Goal: Information Seeking & Learning: Compare options

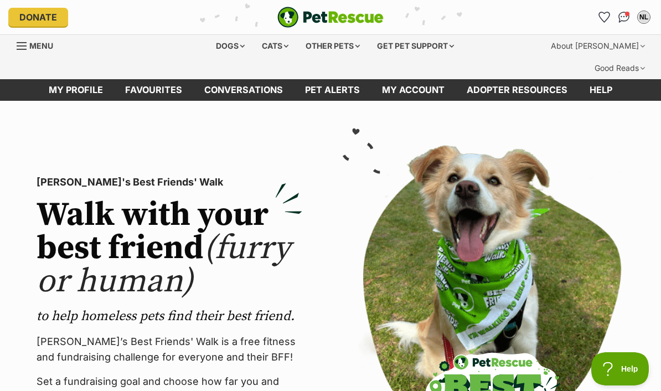
click at [621, 19] on img "Conversations" at bounding box center [624, 17] width 12 height 11
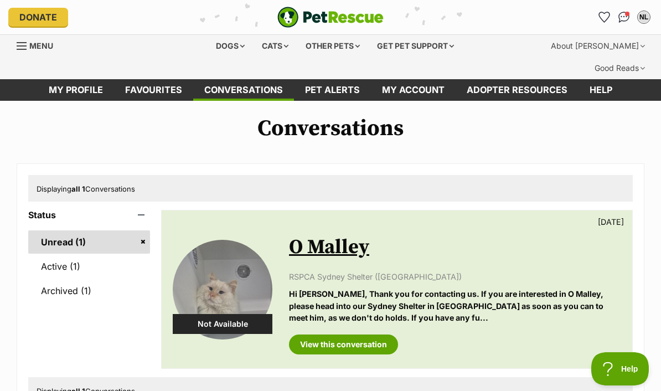
click at [279, 44] on div "Cats" at bounding box center [275, 46] width 42 height 22
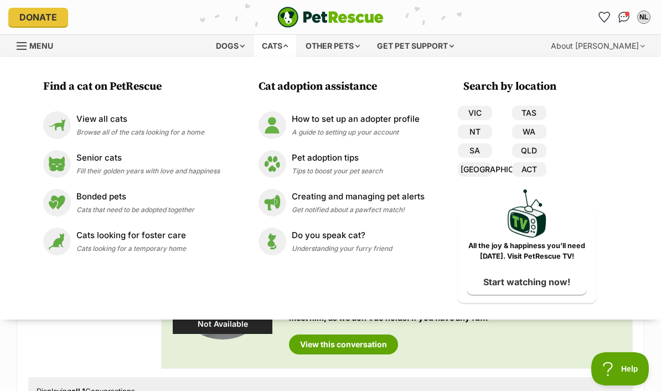
click at [484, 170] on link "[GEOGRAPHIC_DATA]" at bounding box center [475, 169] width 34 height 14
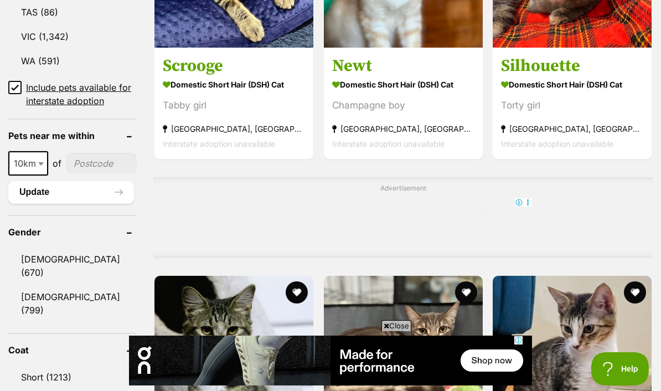
click at [61, 285] on link "[DEMOGRAPHIC_DATA] (799)" at bounding box center [72, 303] width 128 height 37
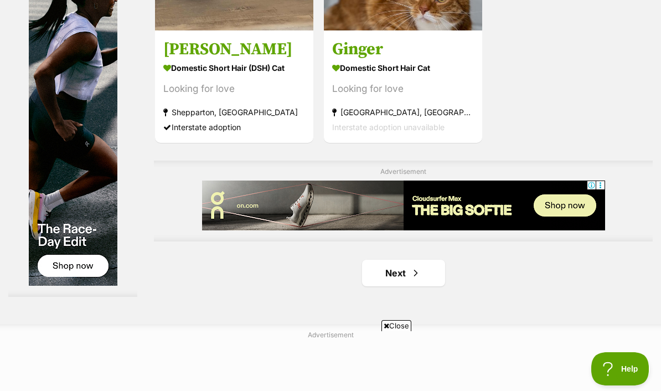
scroll to position [2438, 0]
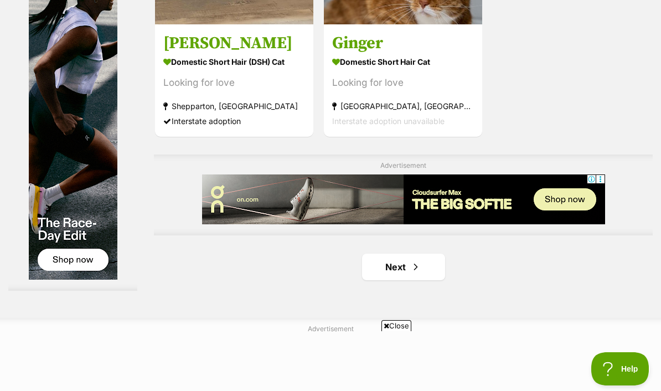
click at [406, 280] on link "Next" at bounding box center [403, 266] width 83 height 27
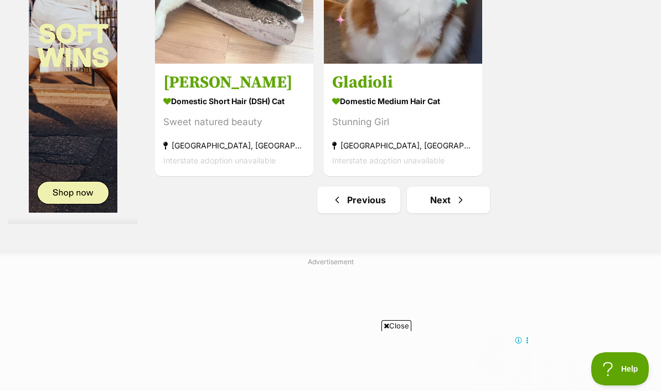
scroll to position [2503, 0]
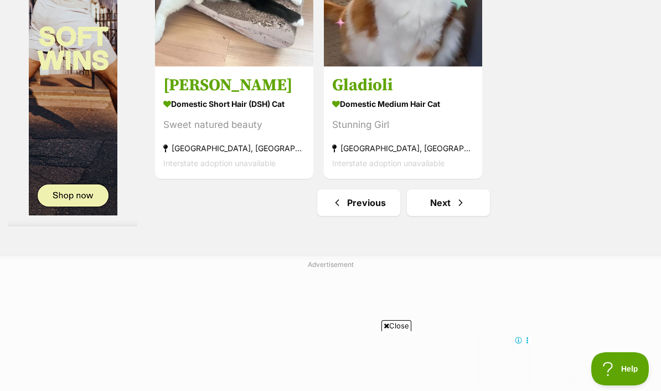
click at [455, 209] on span "Next page" at bounding box center [460, 202] width 11 height 13
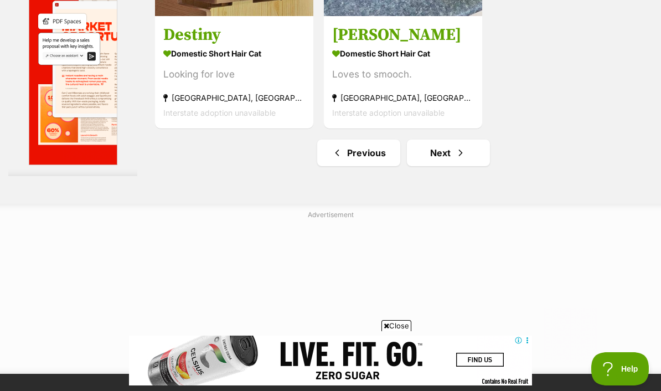
scroll to position [2658, 0]
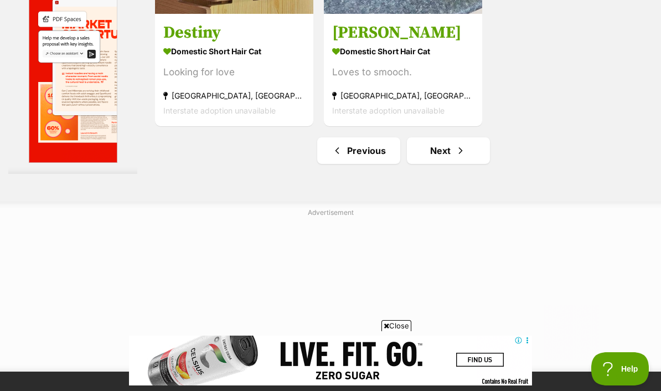
click at [463, 164] on link "Next" at bounding box center [448, 150] width 83 height 27
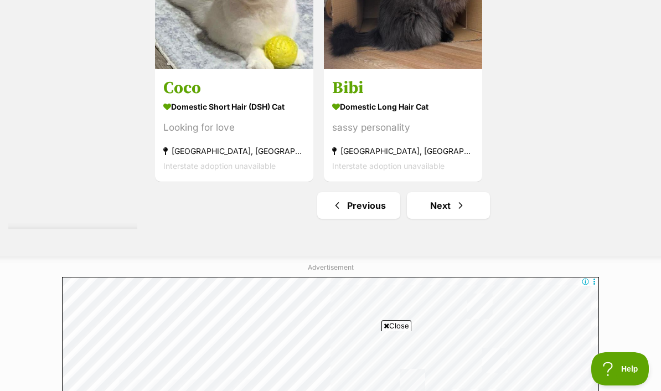
scroll to position [2514, 0]
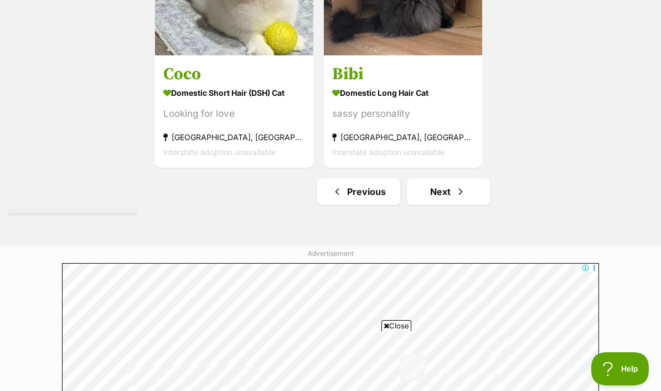
click at [455, 198] on span "Next page" at bounding box center [460, 191] width 11 height 13
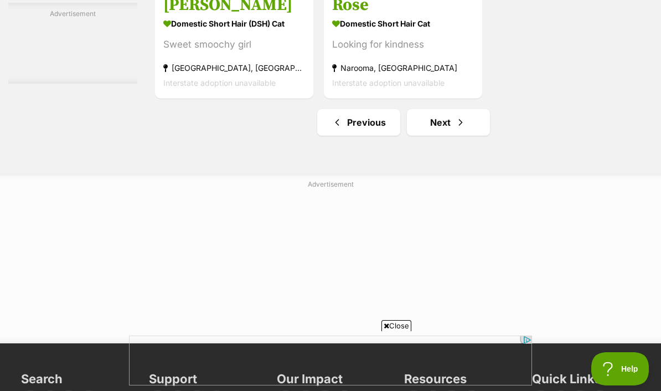
scroll to position [2580, 0]
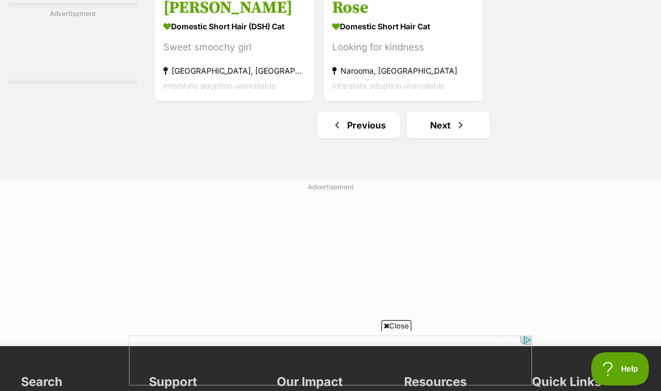
click at [455, 132] on span "Next page" at bounding box center [460, 124] width 11 height 13
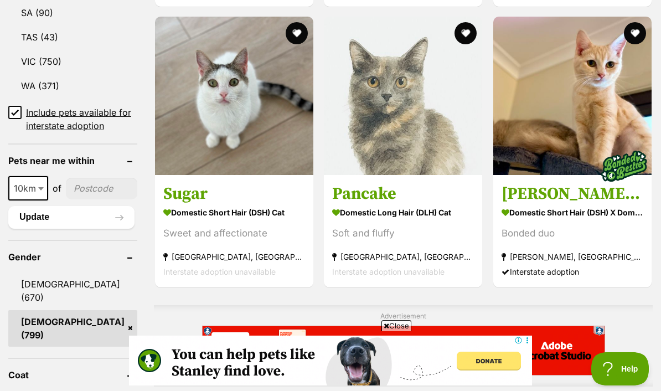
scroll to position [781, 0]
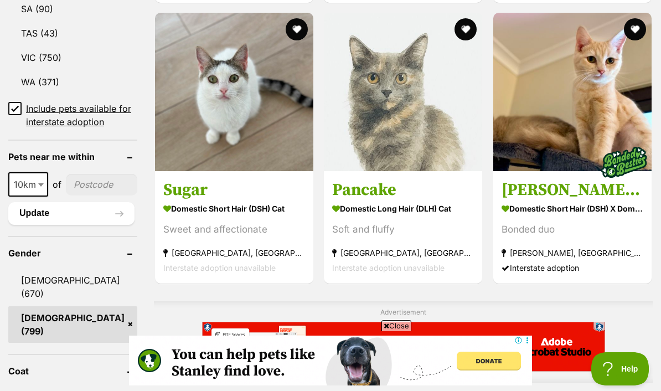
click at [427, 121] on img at bounding box center [403, 92] width 158 height 158
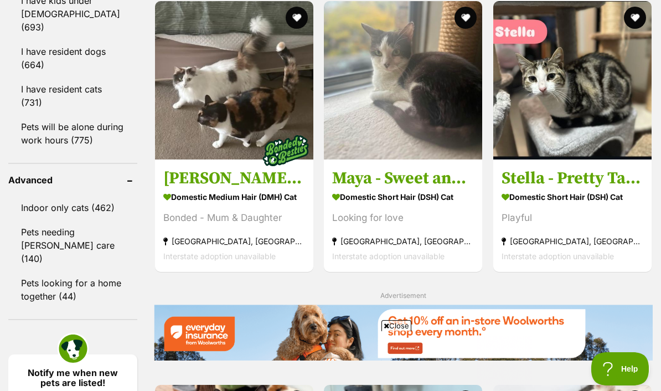
scroll to position [0, 0]
click at [247, 188] on h3 "[PERSON_NAME] & [PERSON_NAME] need another chance" at bounding box center [234, 177] width 142 height 21
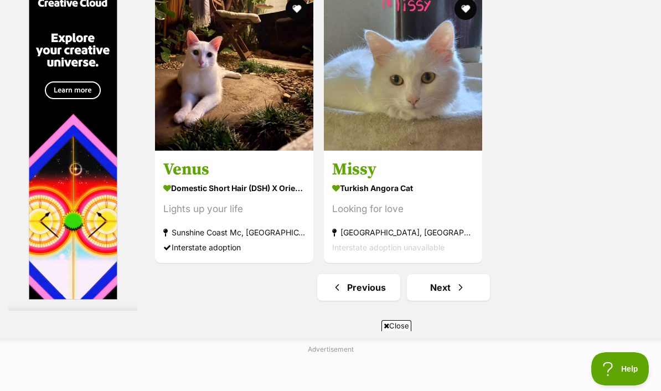
scroll to position [2522, 0]
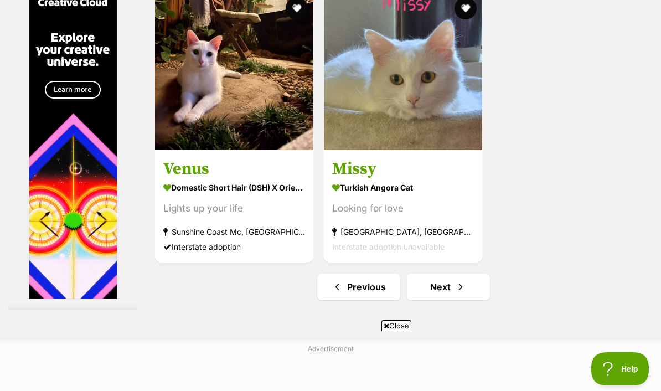
click at [432, 117] on img at bounding box center [403, 71] width 158 height 158
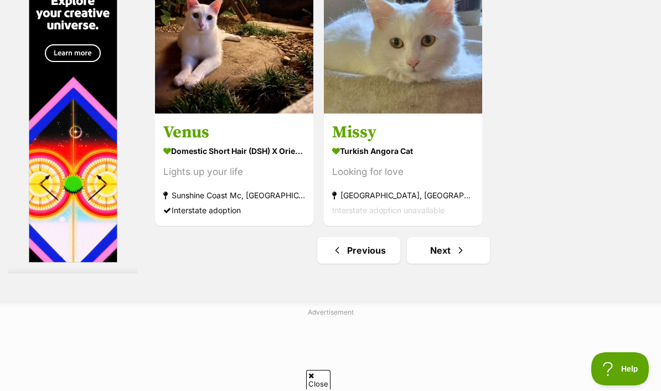
scroll to position [2558, 0]
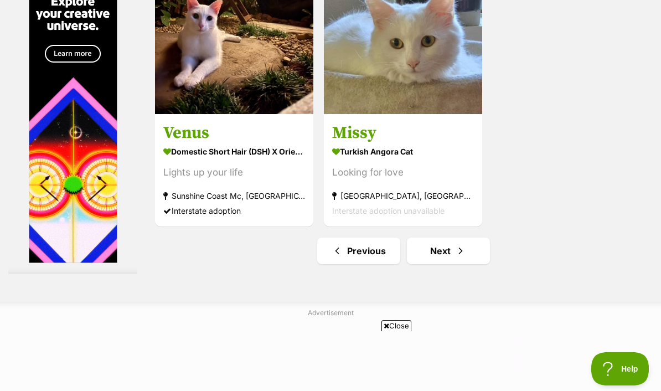
click at [439, 264] on link "Next" at bounding box center [448, 250] width 83 height 27
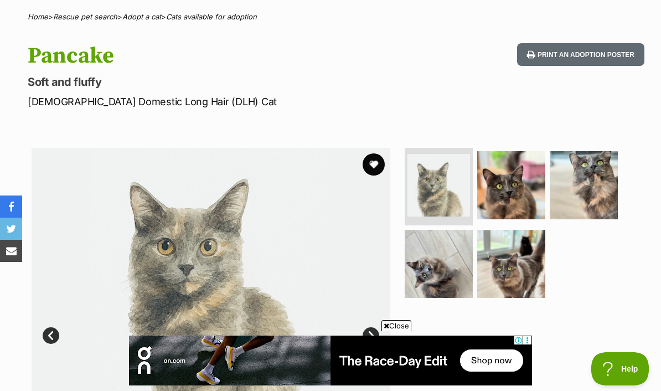
click at [525, 162] on img at bounding box center [511, 185] width 68 height 68
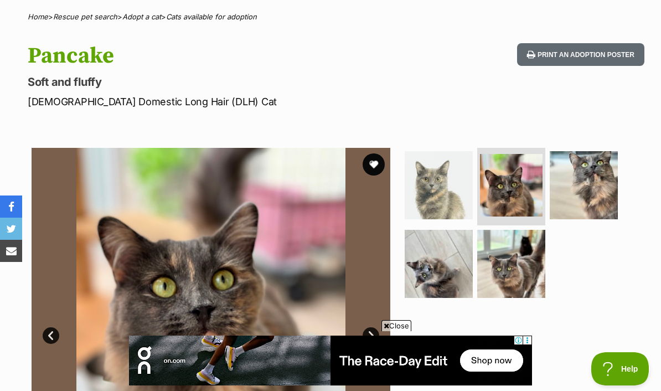
click at [368, 327] on link "Next" at bounding box center [370, 335] width 17 height 17
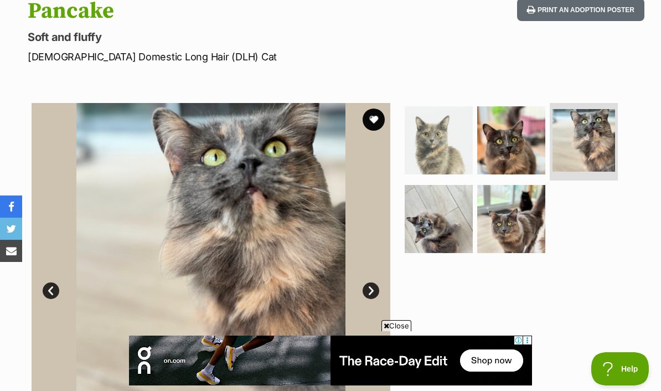
scroll to position [152, 0]
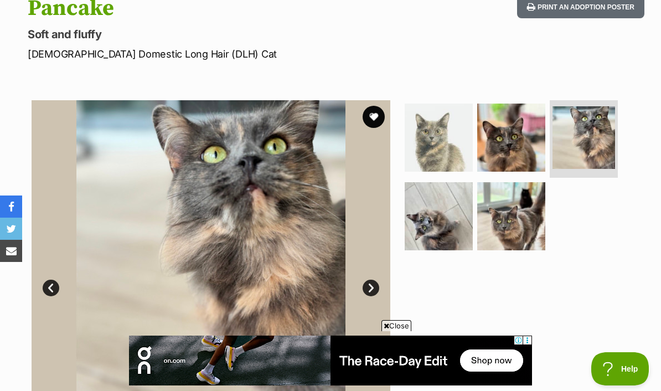
click at [375, 279] on link "Next" at bounding box center [370, 287] width 17 height 17
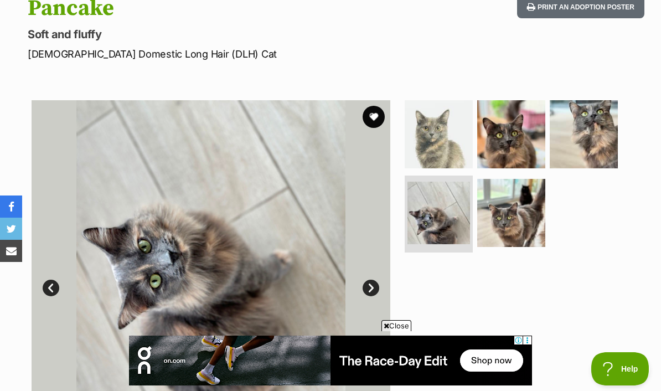
click at [369, 279] on link "Next" at bounding box center [370, 287] width 17 height 17
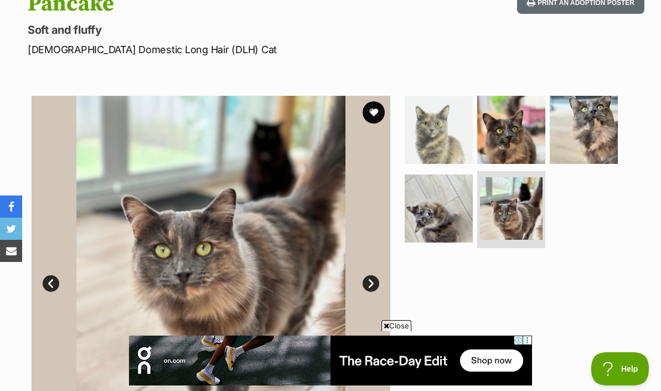
scroll to position [0, 0]
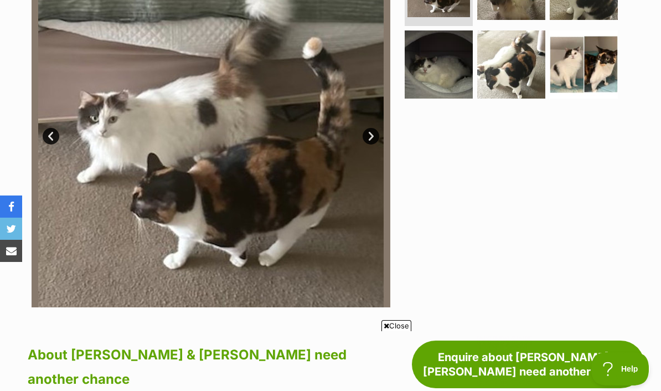
scroll to position [325, 0]
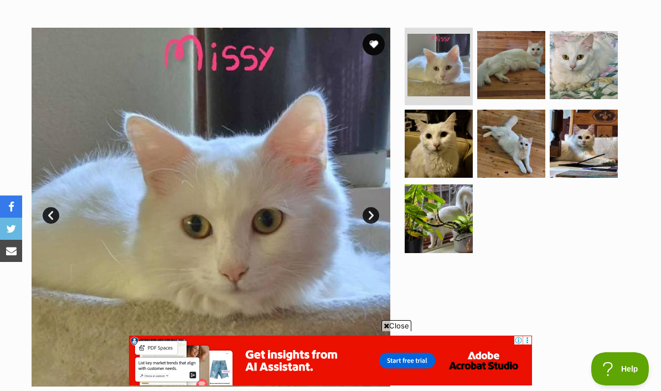
scroll to position [221, 0]
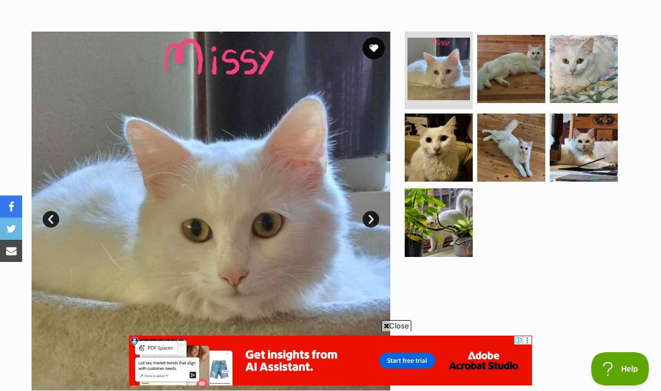
click at [515, 43] on img at bounding box center [511, 69] width 68 height 68
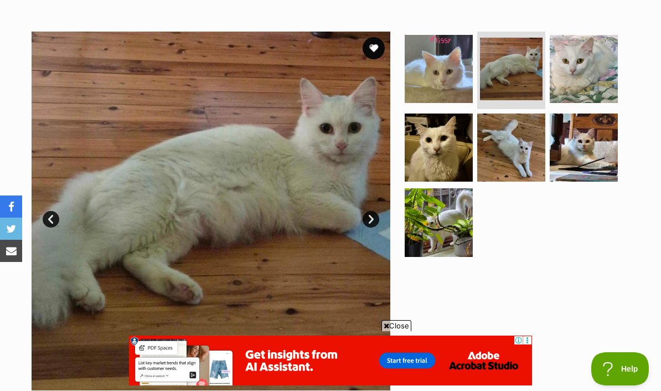
click at [573, 43] on img at bounding box center [583, 69] width 68 height 68
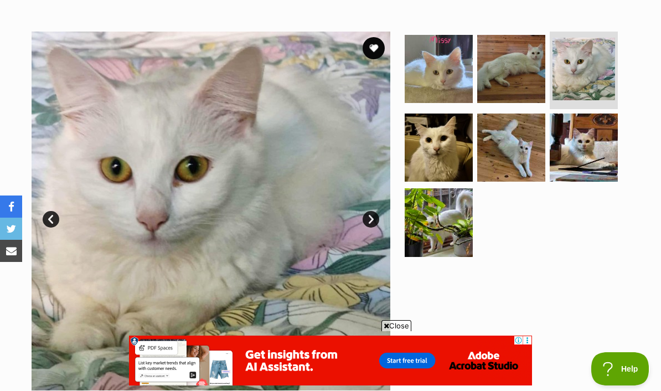
click at [449, 114] on img at bounding box center [438, 147] width 68 height 68
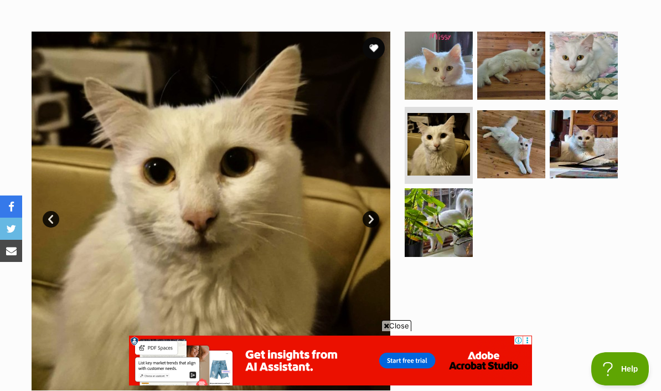
click at [505, 118] on img at bounding box center [511, 144] width 68 height 68
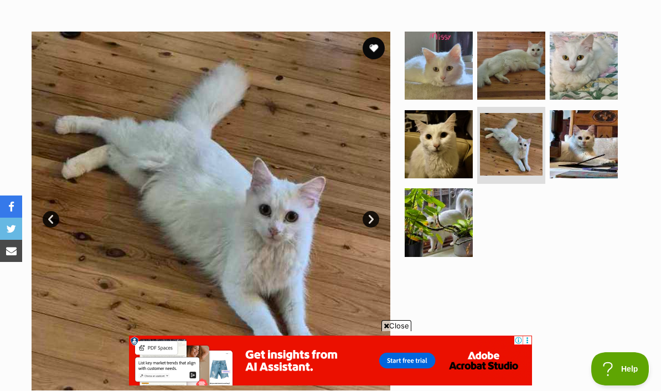
click at [603, 121] on img at bounding box center [583, 144] width 68 height 68
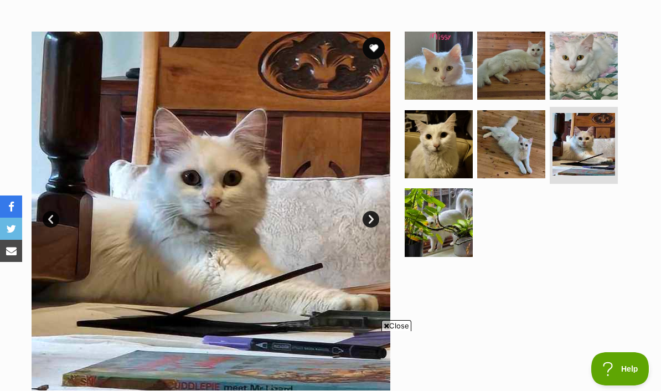
scroll to position [0, 0]
click at [453, 188] on img at bounding box center [438, 222] width 68 height 68
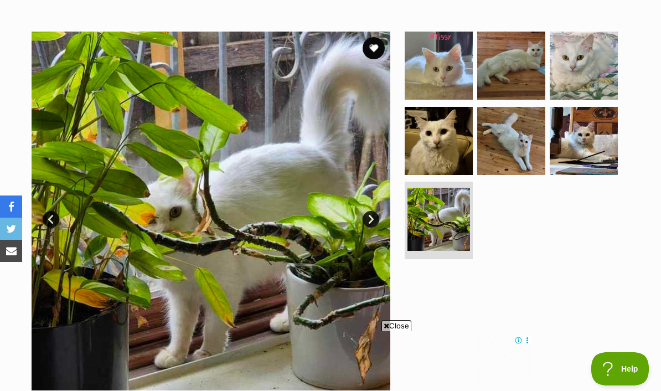
click at [370, 37] on button "favourite" at bounding box center [373, 48] width 22 height 22
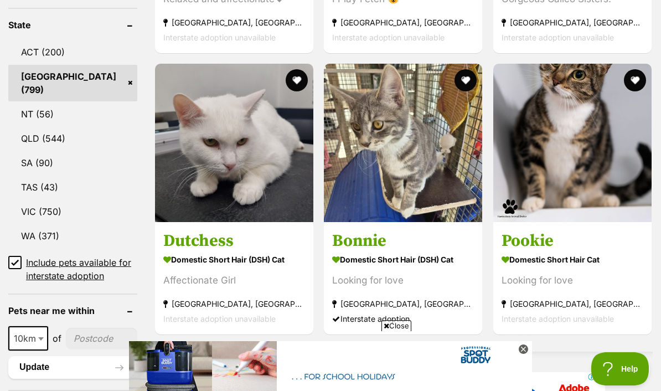
scroll to position [629, 0]
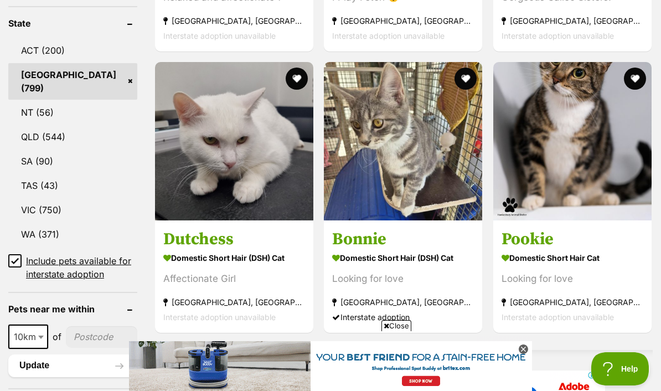
click at [174, 172] on img at bounding box center [234, 141] width 158 height 158
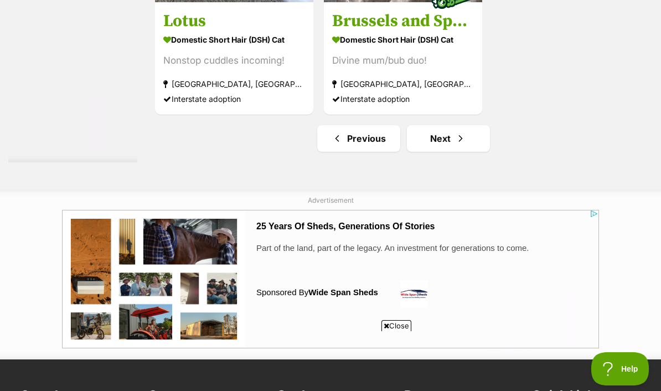
scroll to position [0, 0]
click at [455, 145] on span "Next page" at bounding box center [460, 138] width 11 height 13
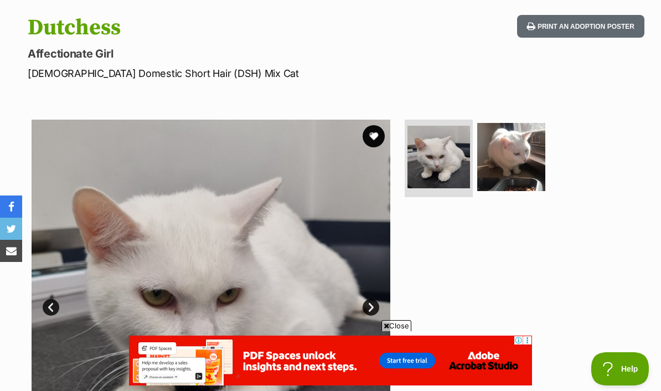
click at [523, 138] on img at bounding box center [511, 157] width 68 height 68
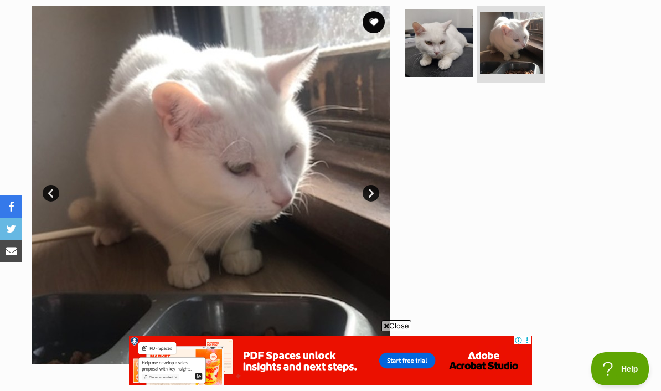
scroll to position [247, 0]
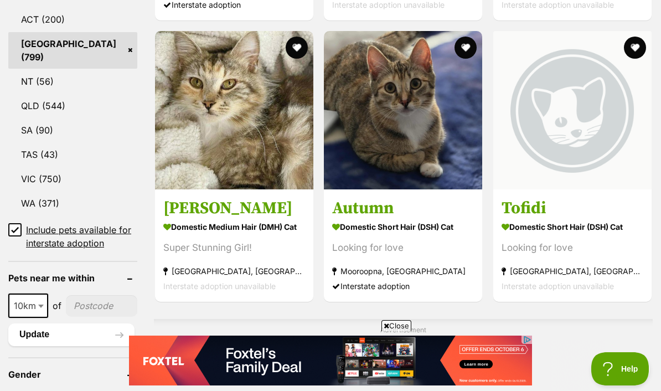
click at [198, 108] on img at bounding box center [234, 110] width 158 height 158
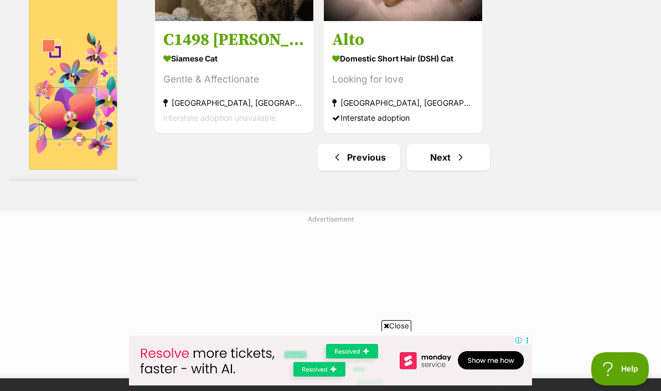
scroll to position [2554, 0]
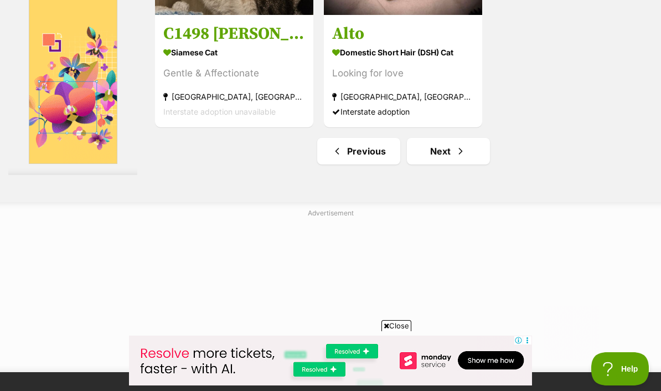
click at [434, 164] on link "Next" at bounding box center [448, 151] width 83 height 27
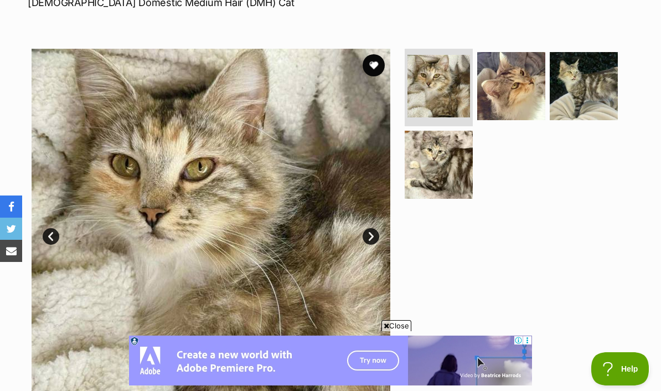
scroll to position [243, 0]
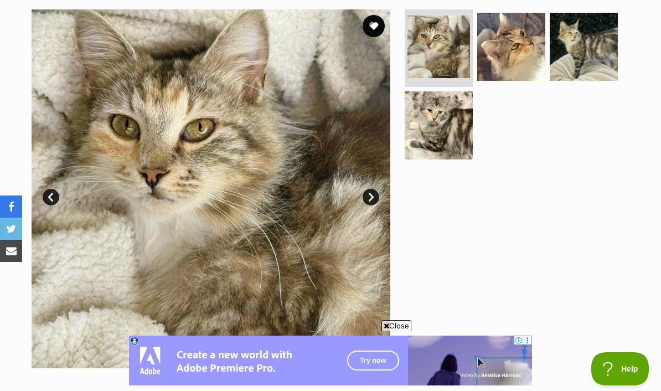
click at [371, 189] on link "Next" at bounding box center [370, 197] width 17 height 17
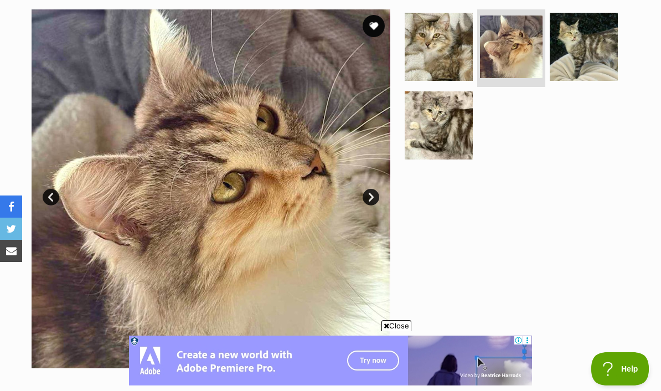
click at [376, 189] on link "Next" at bounding box center [370, 197] width 17 height 17
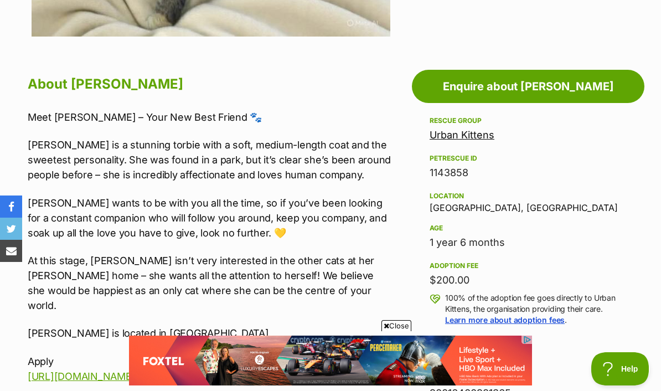
scroll to position [573, 0]
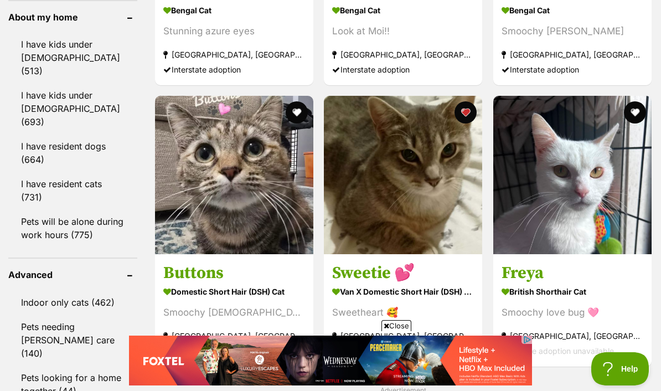
scroll to position [1392, 0]
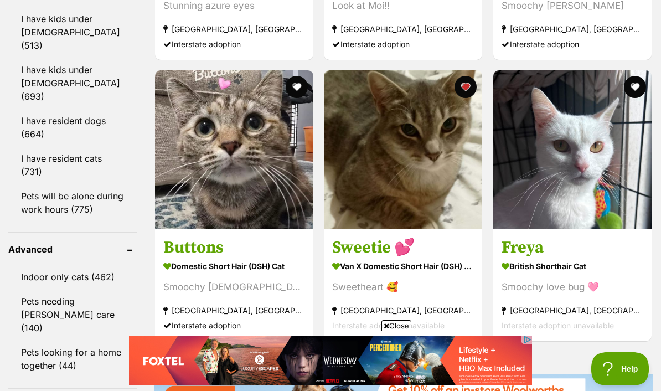
click at [376, 257] on h3 "Sweetie 💕" at bounding box center [403, 246] width 142 height 21
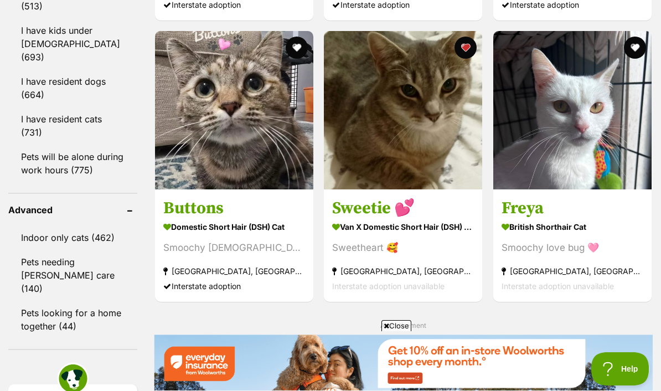
scroll to position [0, 0]
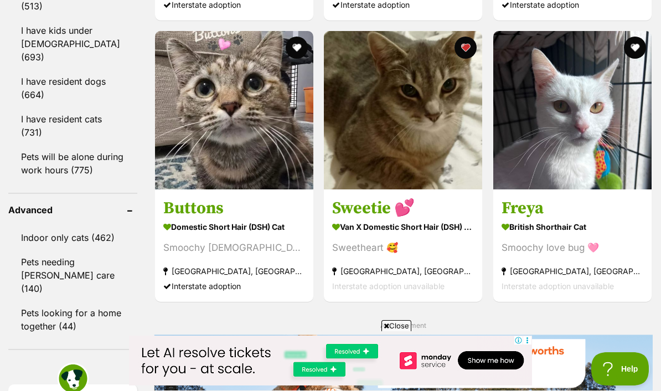
click at [541, 158] on img at bounding box center [572, 110] width 158 height 158
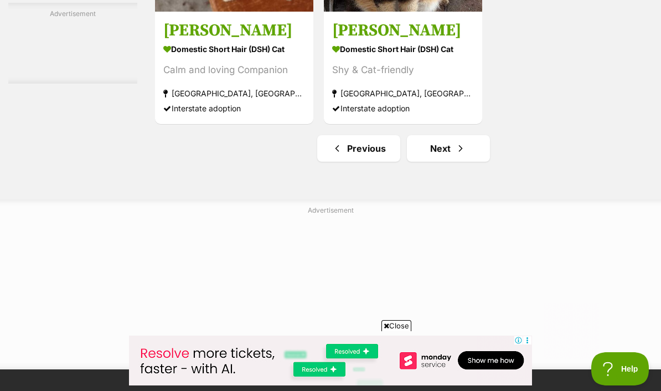
scroll to position [2662, 0]
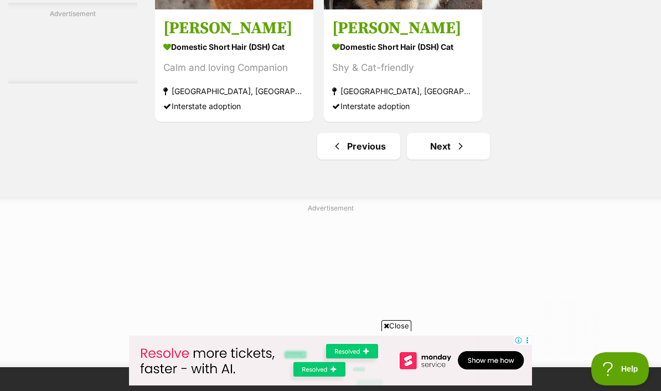
click at [457, 159] on link "Next" at bounding box center [448, 146] width 83 height 27
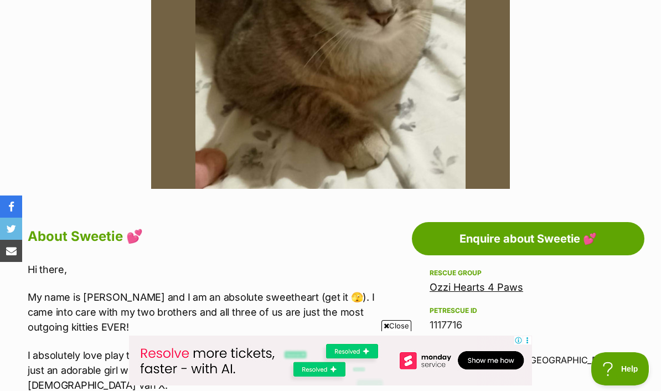
scroll to position [419, 0]
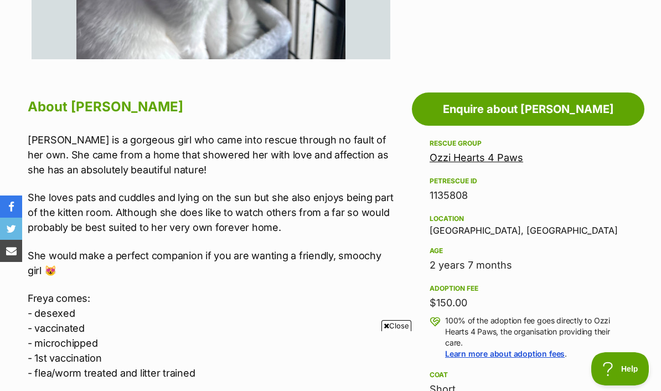
scroll to position [543, 0]
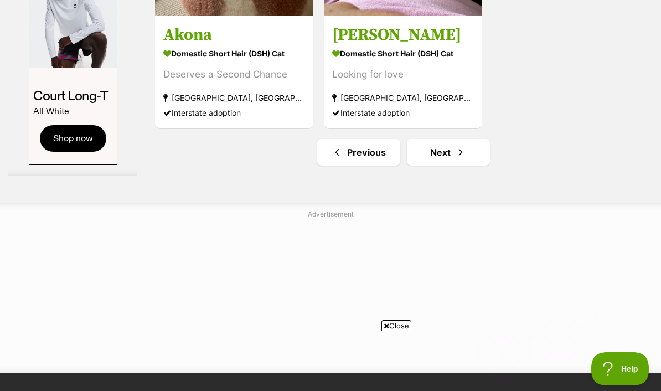
scroll to position [2555, 0]
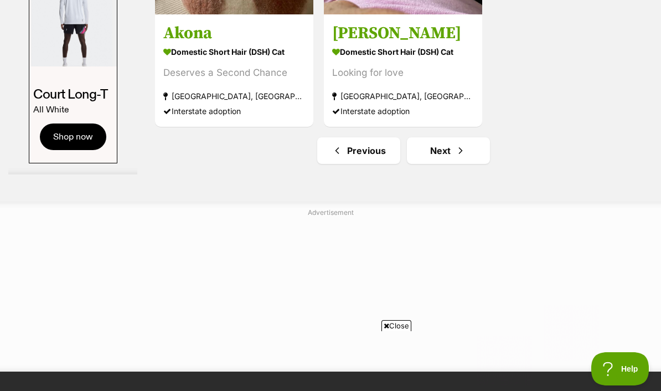
click at [460, 164] on link "Next" at bounding box center [448, 150] width 83 height 27
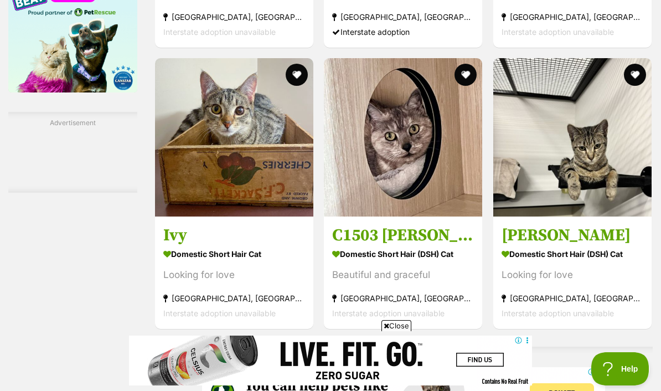
scroll to position [1967, 0]
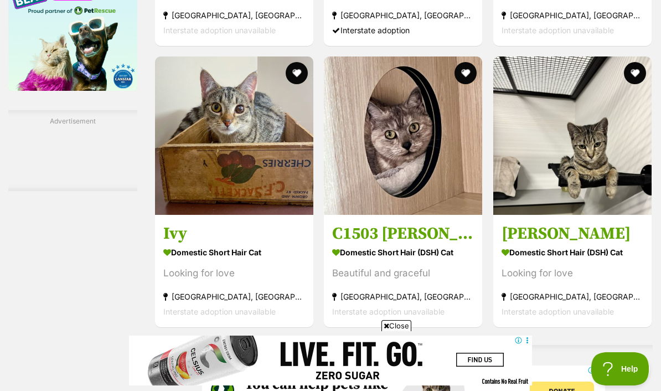
click at [407, 152] on img at bounding box center [403, 135] width 158 height 158
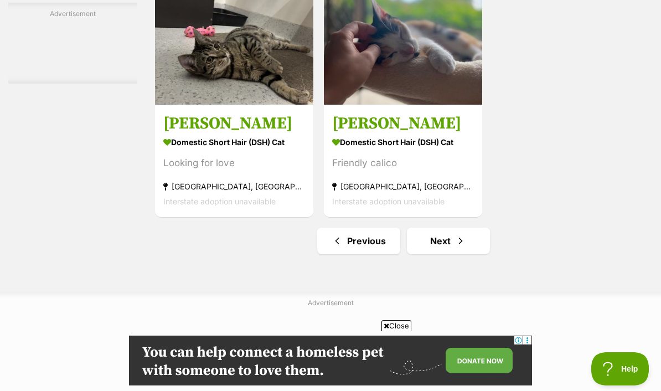
scroll to position [2473, 0]
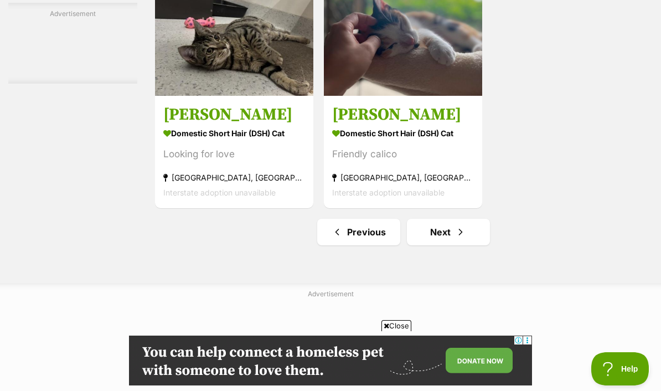
click at [461, 245] on link "Next" at bounding box center [448, 232] width 83 height 27
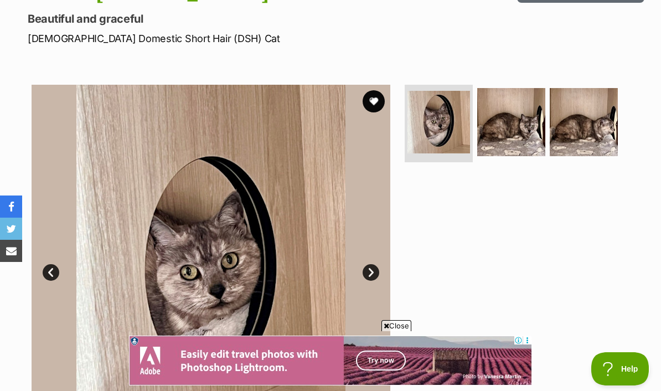
scroll to position [167, 0]
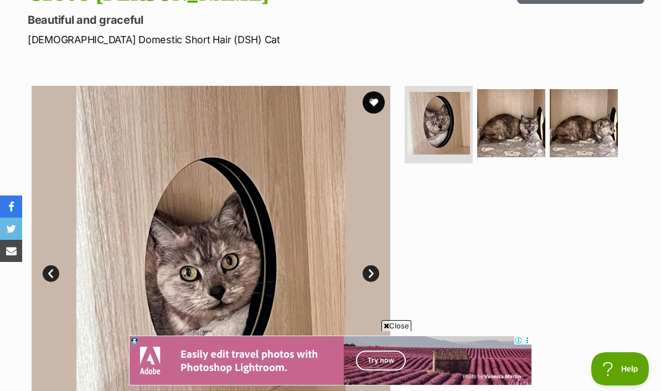
click at [525, 89] on img at bounding box center [511, 123] width 68 height 68
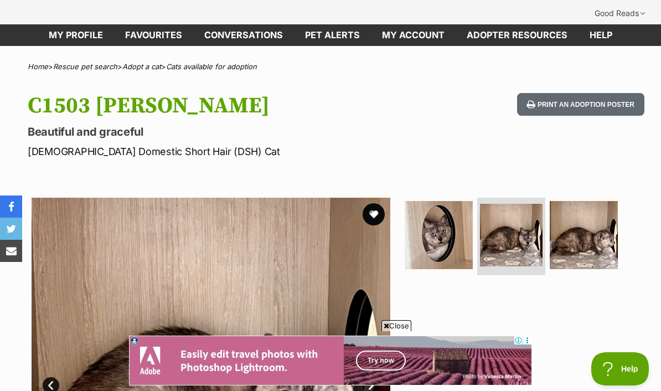
scroll to position [51, 0]
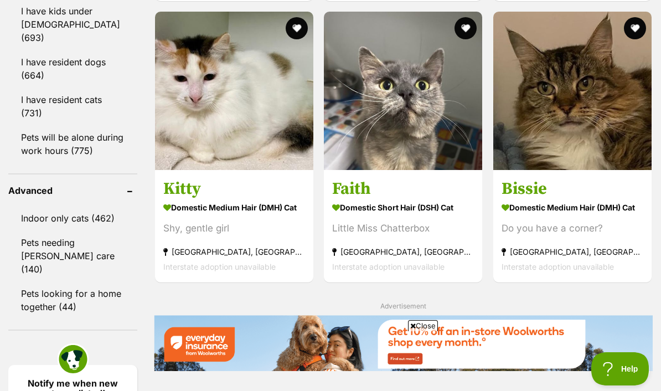
scroll to position [1452, 0]
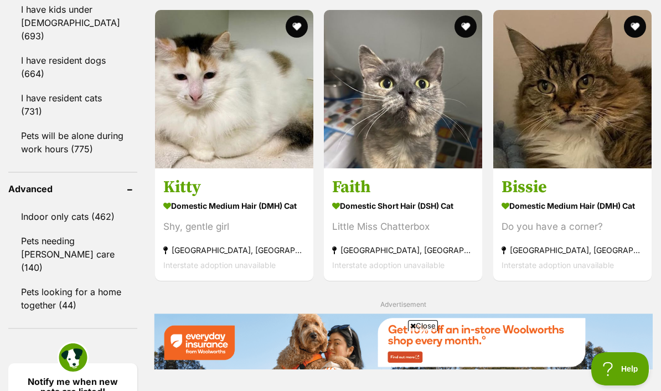
click at [420, 143] on img at bounding box center [403, 89] width 158 height 158
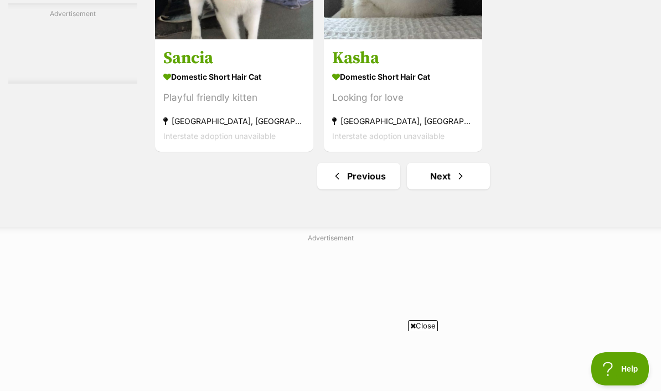
scroll to position [2636, 0]
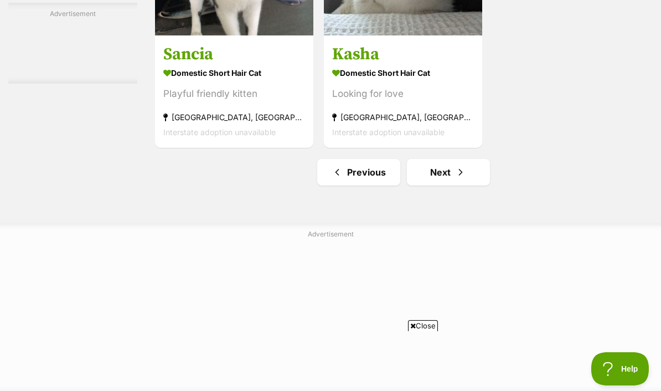
click at [458, 185] on link "Next" at bounding box center [448, 172] width 83 height 27
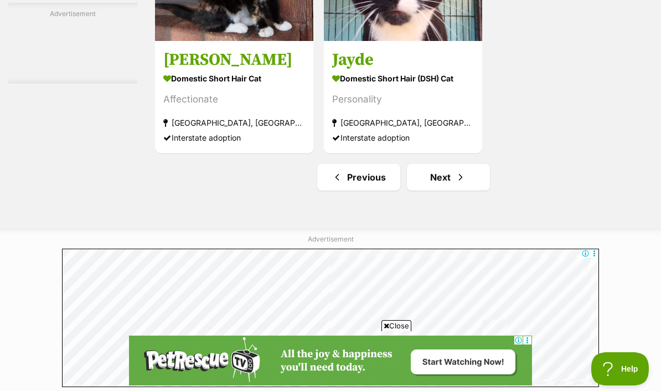
scroll to position [2535, 0]
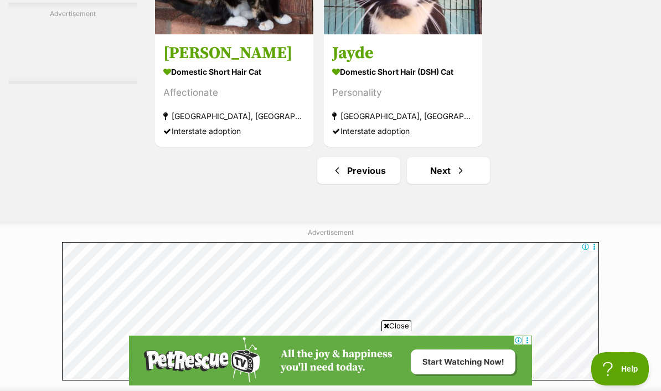
click at [457, 184] on link "Next" at bounding box center [448, 170] width 83 height 27
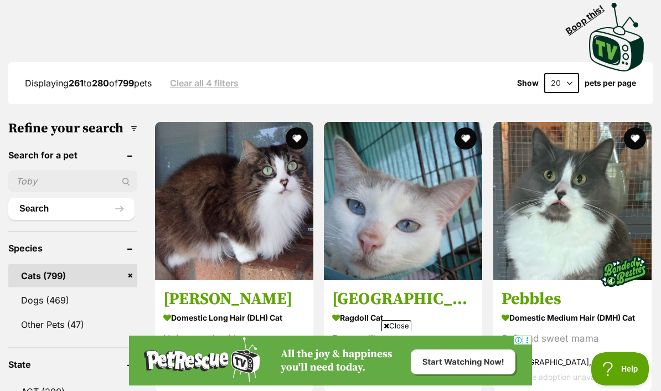
click at [444, 186] on img at bounding box center [403, 201] width 158 height 158
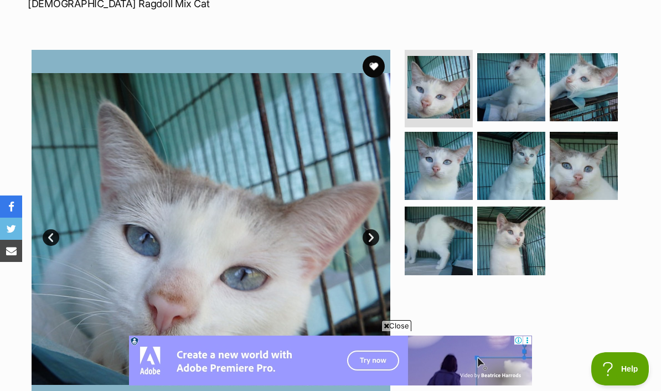
scroll to position [195, 0]
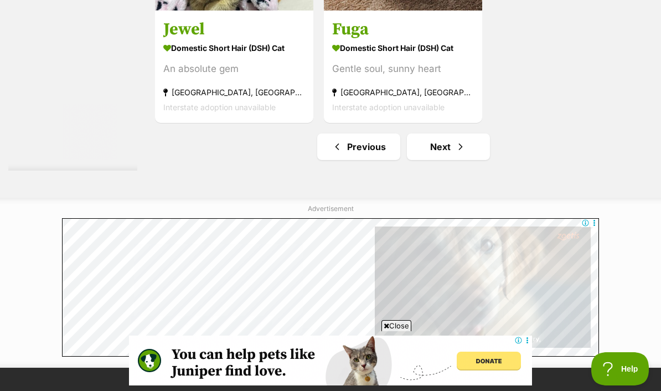
scroll to position [2579, 0]
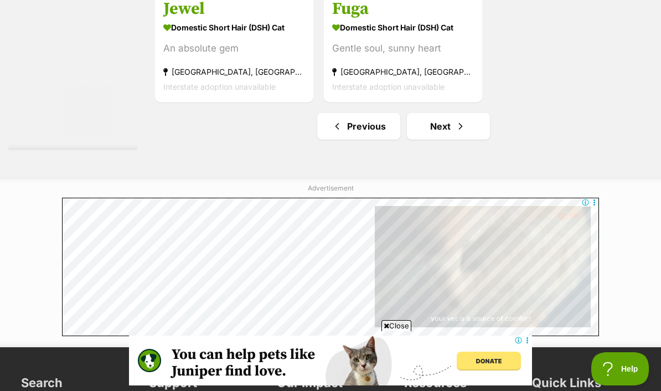
click at [453, 139] on link "Next" at bounding box center [448, 126] width 83 height 27
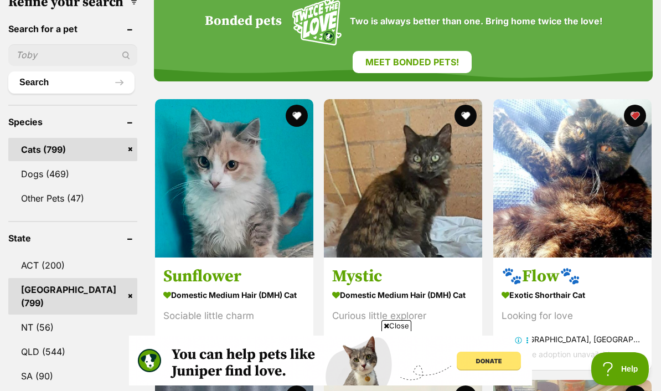
scroll to position [418, 0]
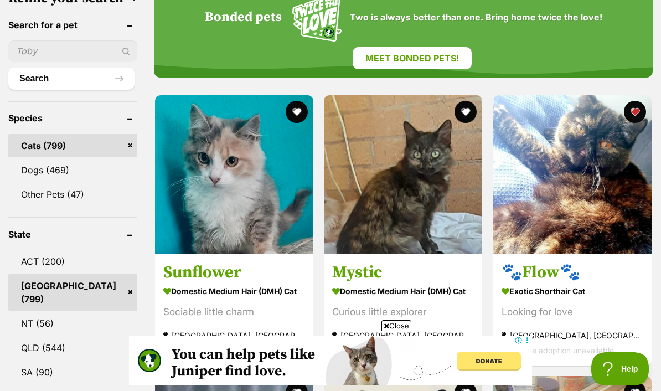
click at [201, 171] on img at bounding box center [234, 174] width 158 height 158
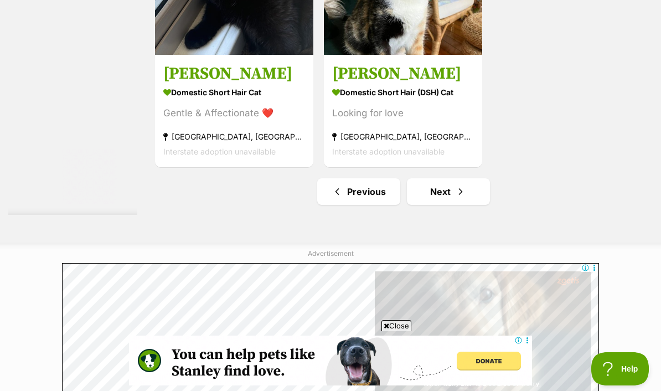
scroll to position [2618, 0]
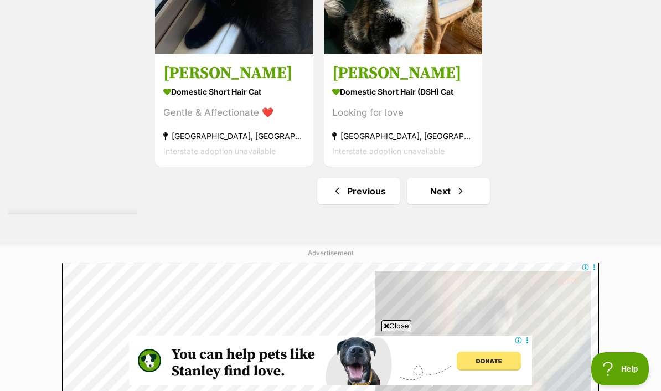
click at [455, 198] on span "Next page" at bounding box center [460, 190] width 11 height 13
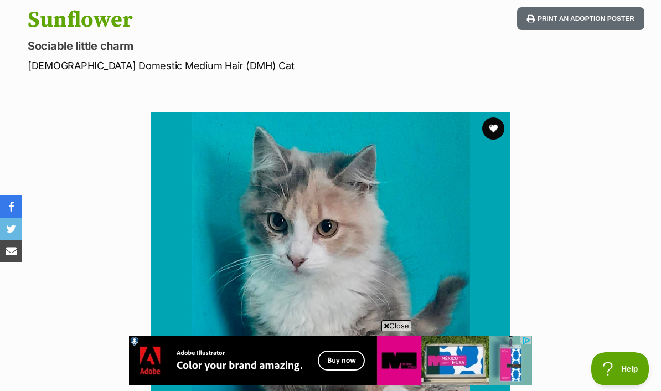
scroll to position [139, 0]
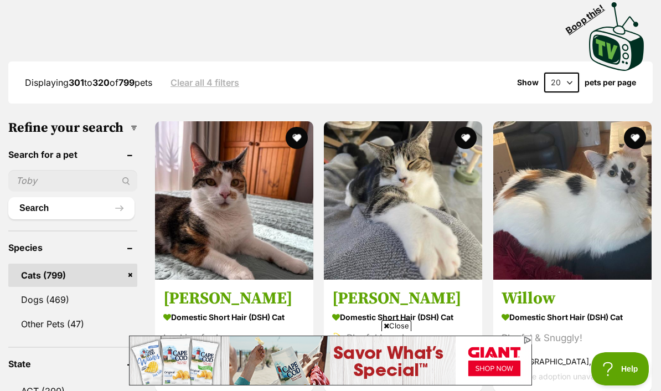
click at [559, 153] on img at bounding box center [572, 200] width 158 height 158
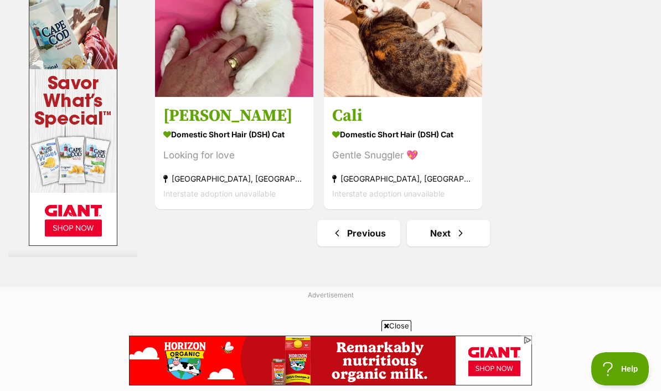
scroll to position [2482, 0]
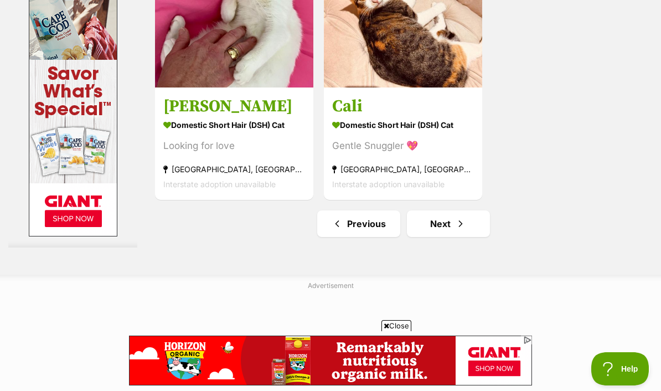
click at [458, 237] on link "Next" at bounding box center [448, 223] width 83 height 27
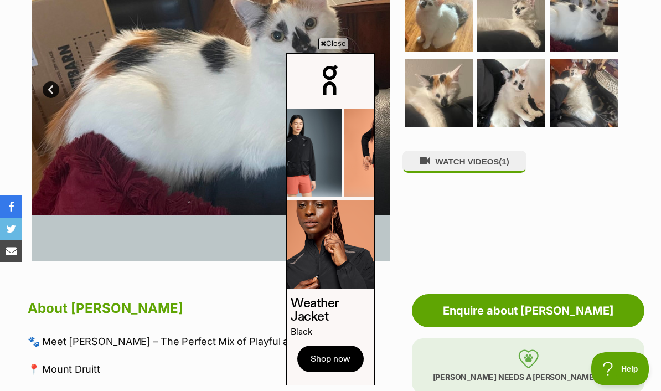
scroll to position [330, 0]
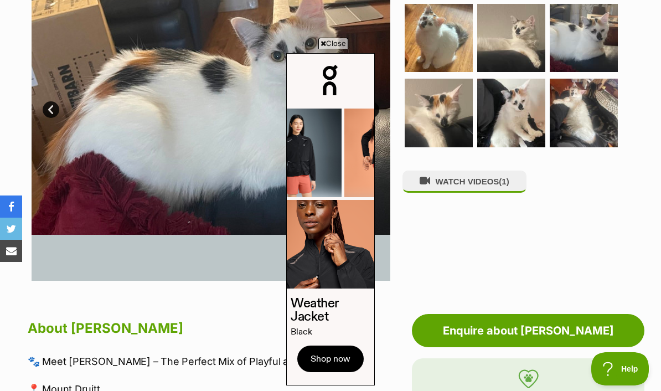
click at [508, 170] on button "WATCH VIDEOS (1)" at bounding box center [464, 181] width 124 height 22
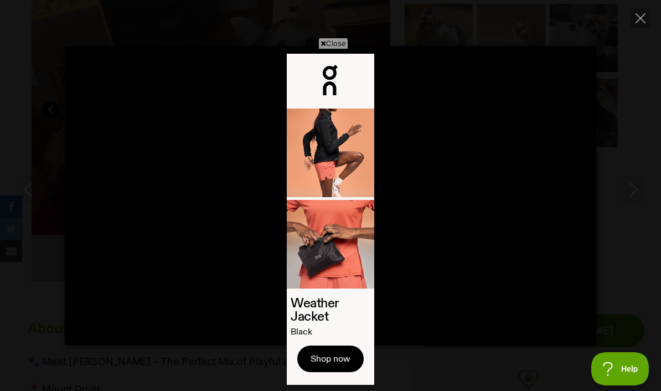
click at [321, 40] on icon at bounding box center [323, 43] width 6 height 7
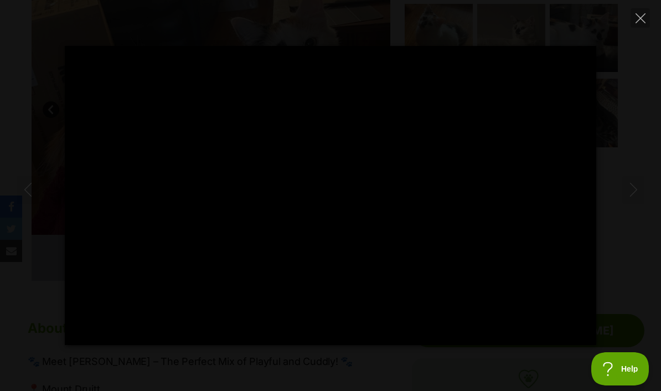
type input "45.13"
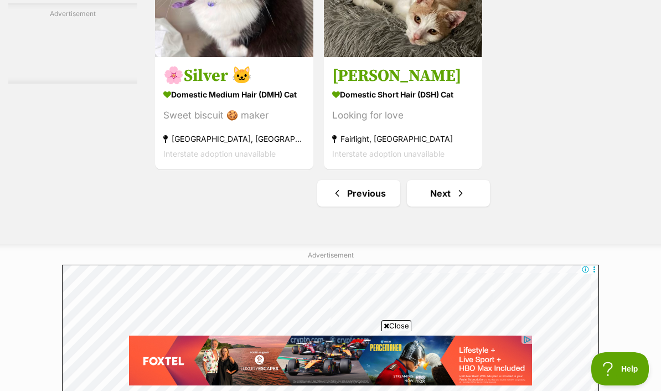
scroll to position [2513, 0]
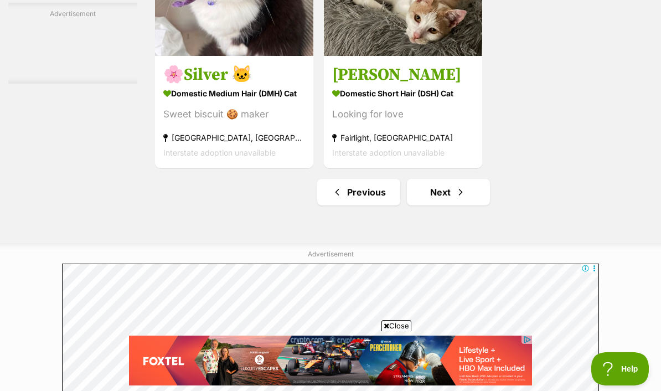
click at [451, 205] on link "Next" at bounding box center [448, 192] width 83 height 27
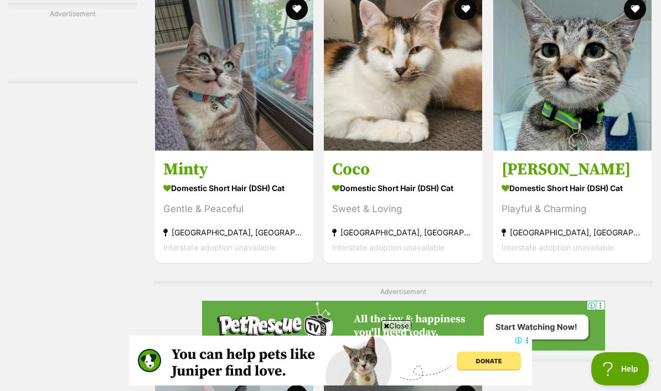
scroll to position [2136, 0]
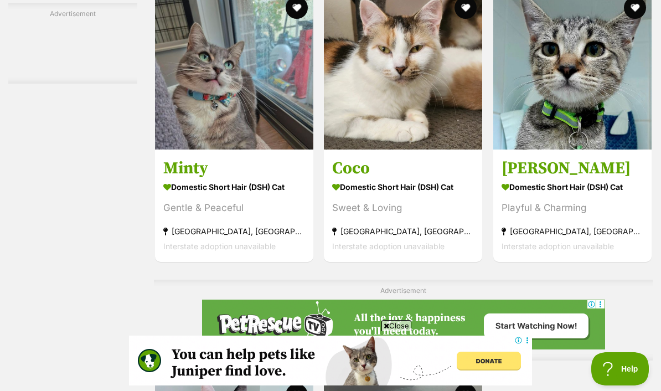
click at [168, 123] on img at bounding box center [234, 70] width 158 height 158
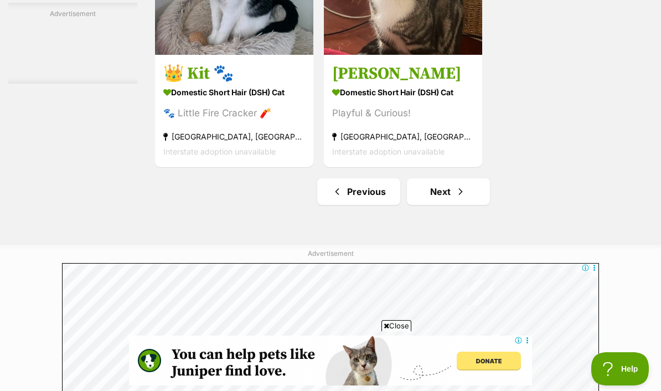
scroll to position [2619, 0]
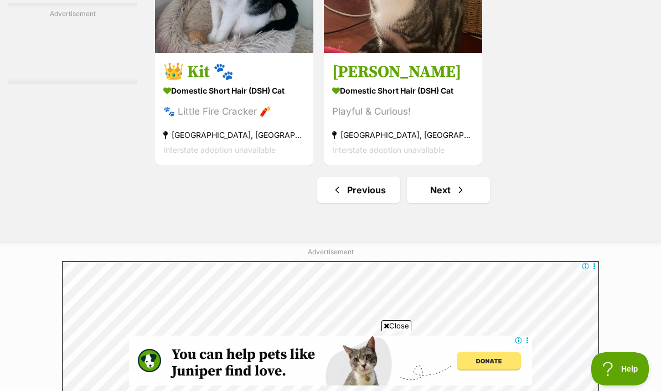
click at [454, 203] on link "Next" at bounding box center [448, 190] width 83 height 27
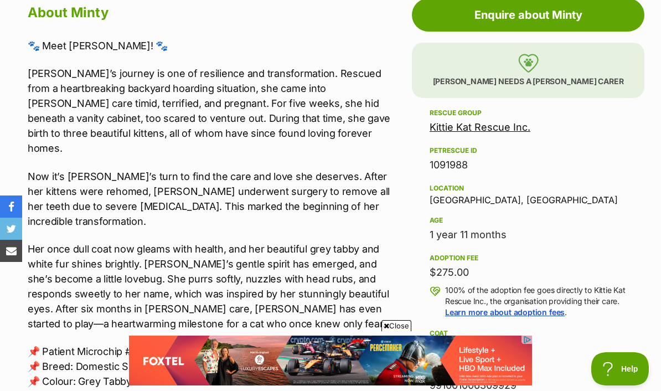
scroll to position [610, 0]
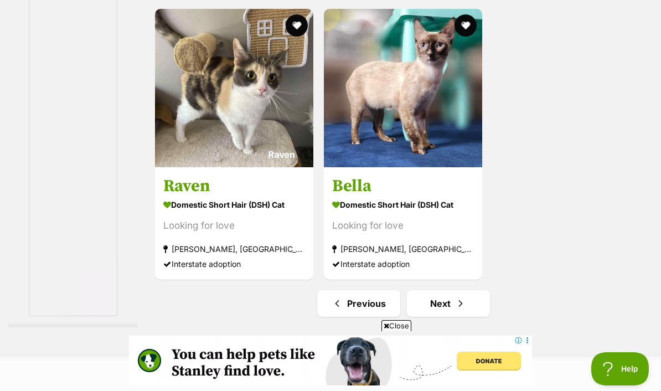
scroll to position [2404, 0]
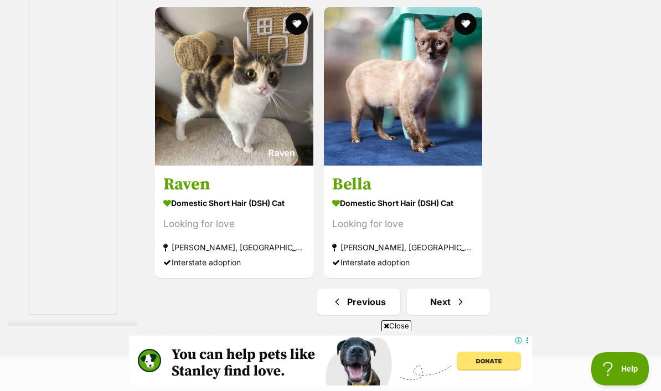
click at [416, 138] on img at bounding box center [403, 86] width 158 height 158
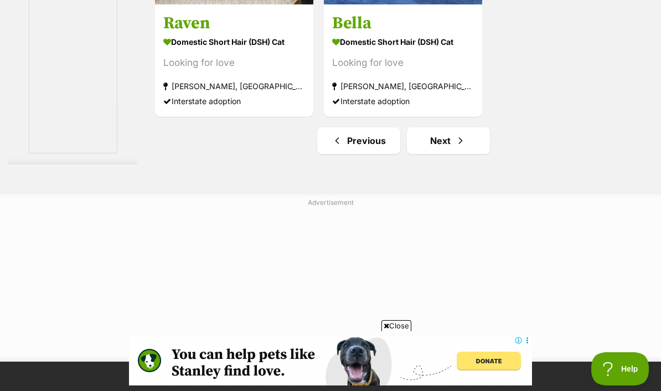
scroll to position [0, 0]
click at [438, 154] on link "Next" at bounding box center [448, 140] width 83 height 27
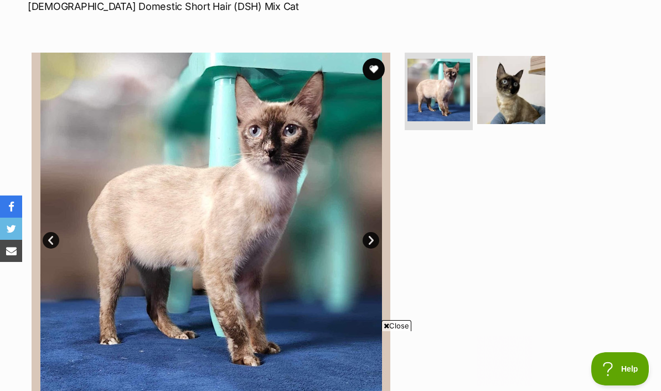
click at [509, 63] on img at bounding box center [511, 90] width 68 height 68
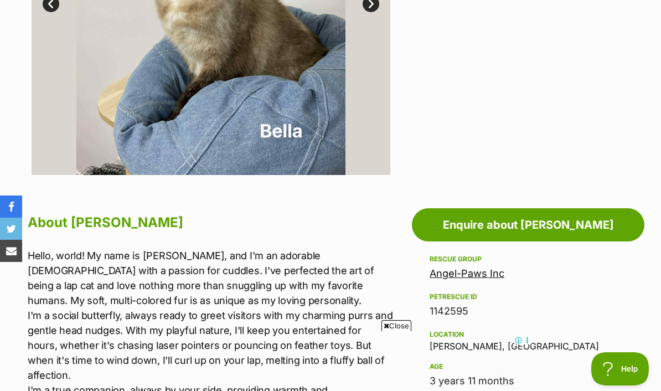
scroll to position [420, 0]
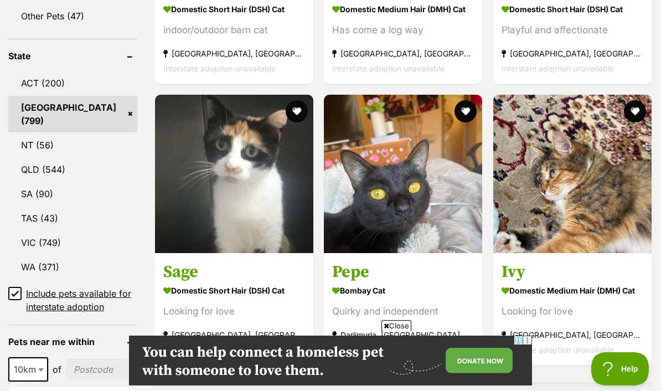
scroll to position [598, 0]
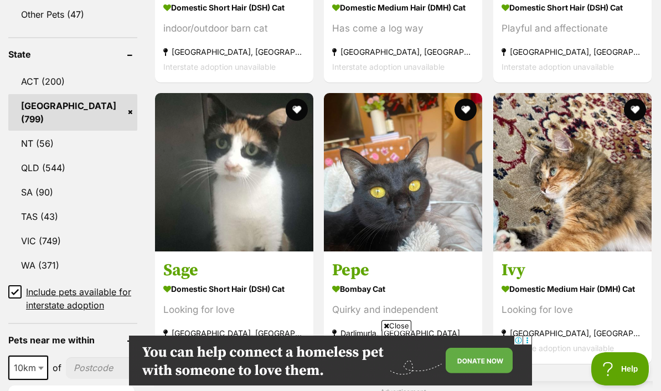
click at [542, 153] on img at bounding box center [572, 172] width 158 height 158
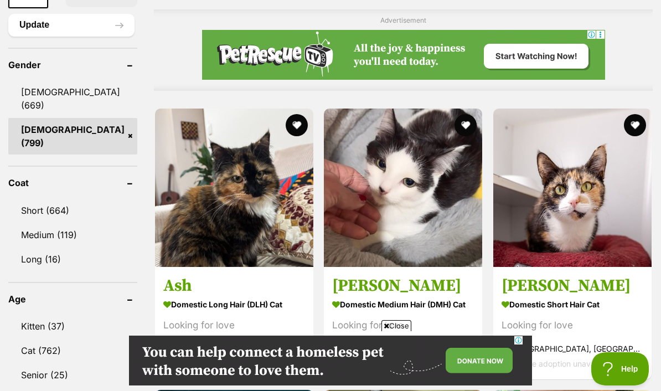
scroll to position [0, 0]
click at [230, 212] on img at bounding box center [234, 187] width 158 height 158
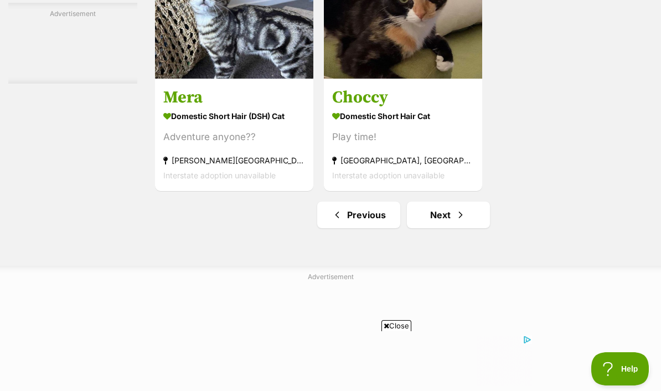
scroll to position [2494, 0]
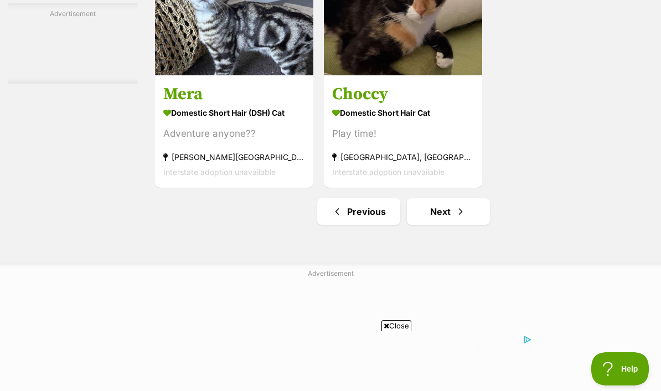
click at [433, 225] on link "Next" at bounding box center [448, 211] width 83 height 27
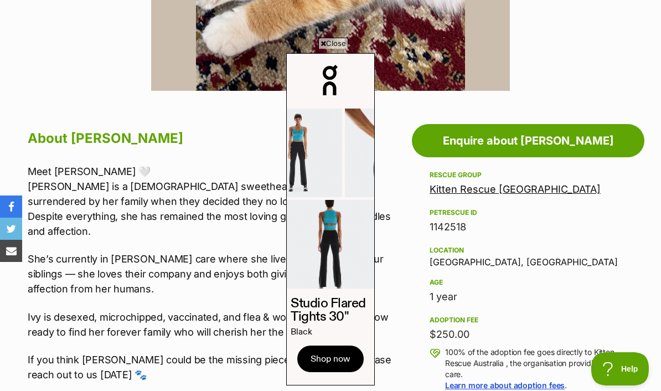
click at [330, 49] on span "Close" at bounding box center [333, 43] width 30 height 11
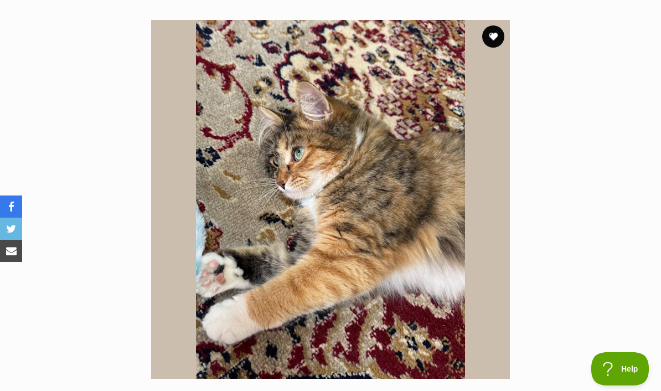
scroll to position [207, 0]
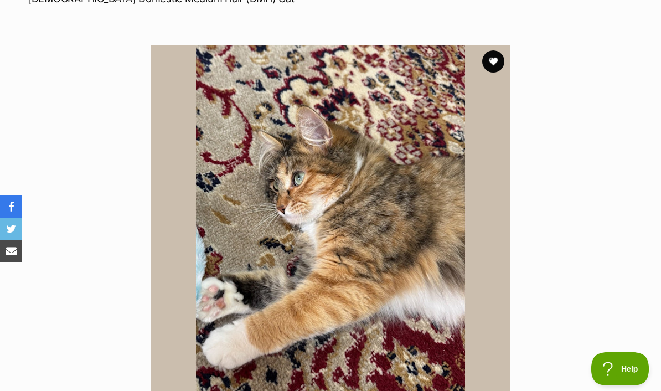
click at [492, 50] on button "favourite" at bounding box center [493, 61] width 22 height 22
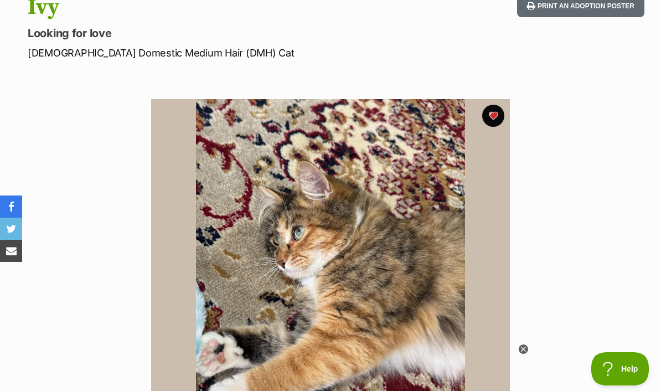
scroll to position [0, 0]
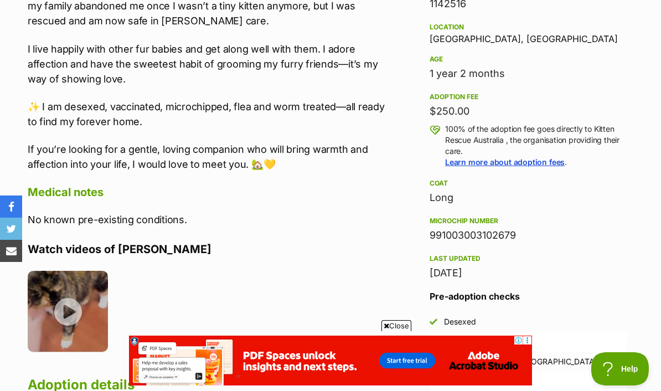
scroll to position [746, 0]
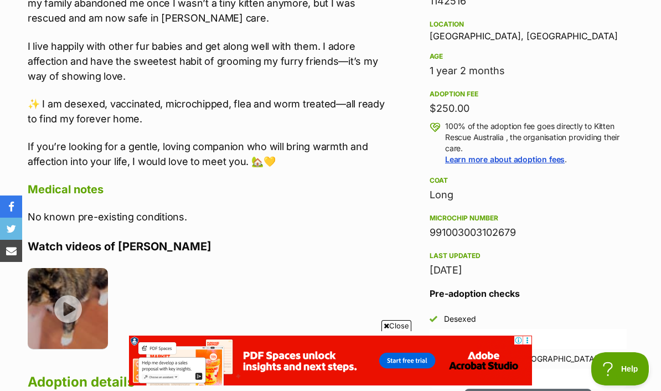
click at [75, 274] on img at bounding box center [68, 308] width 80 height 80
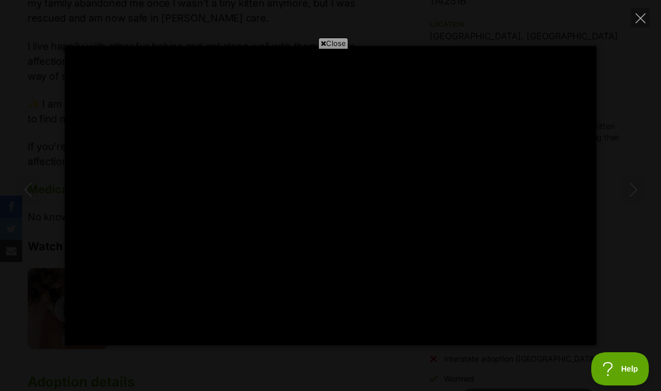
scroll to position [0, 0]
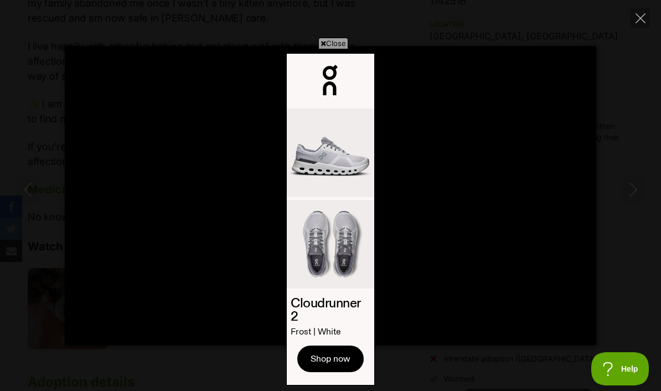
click at [336, 49] on span "Close" at bounding box center [333, 43] width 30 height 11
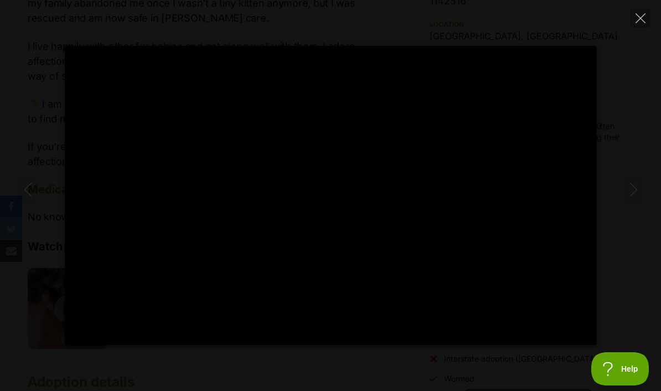
type input "100"
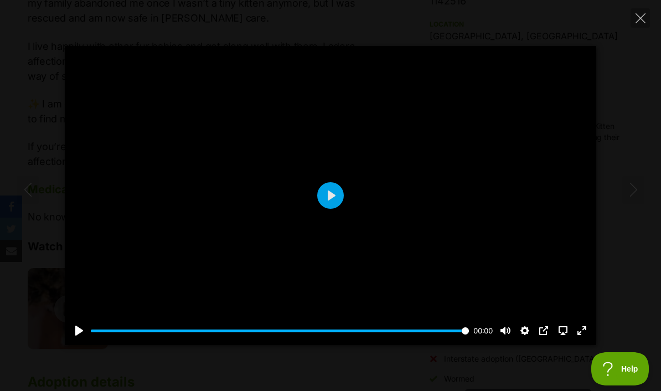
click at [635, 20] on icon "Close" at bounding box center [640, 18] width 10 height 10
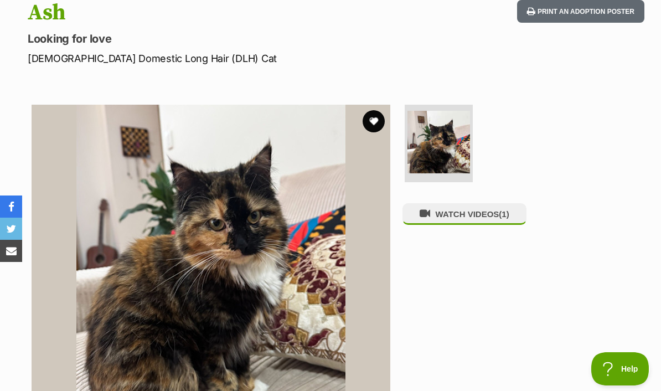
scroll to position [147, 0]
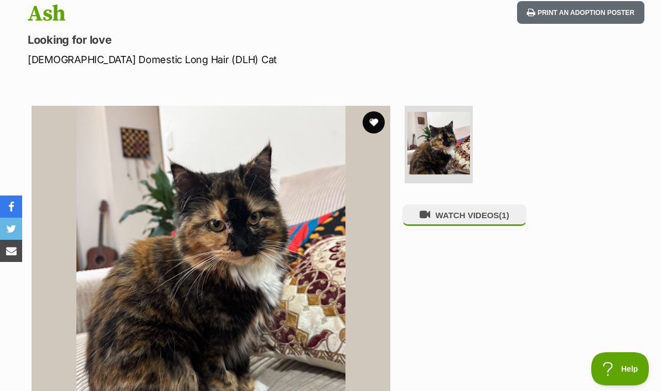
click at [453, 204] on button "WATCH VIDEOS (1)" at bounding box center [464, 215] width 124 height 22
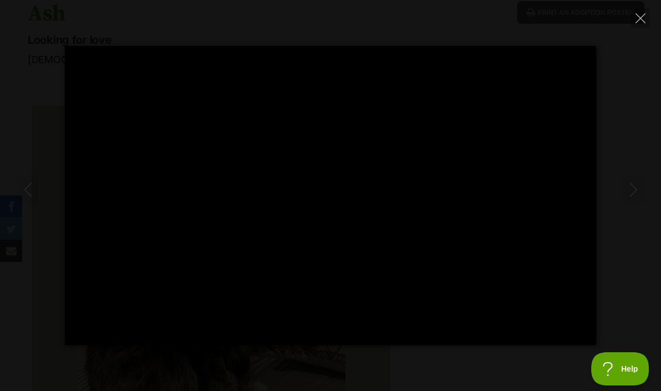
click at [640, 18] on icon "Close" at bounding box center [640, 18] width 10 height 10
type input "12.18"
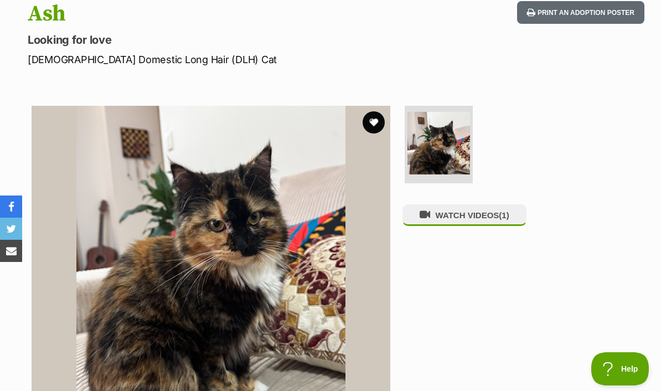
click at [368, 111] on button "favourite" at bounding box center [373, 122] width 22 height 22
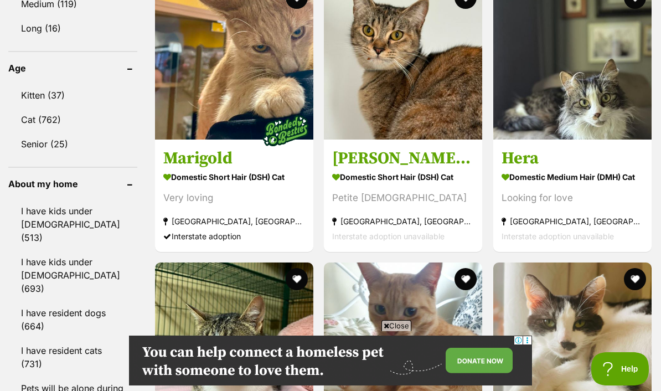
scroll to position [1201, 0]
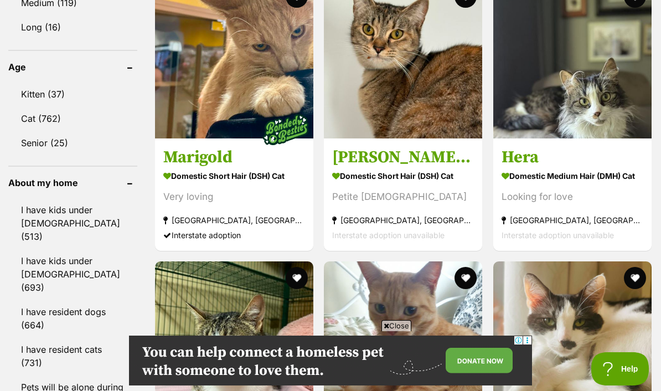
click at [580, 122] on img at bounding box center [572, 59] width 158 height 158
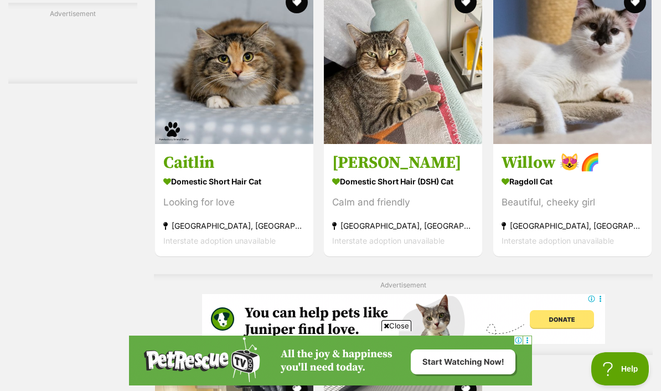
scroll to position [2142, 0]
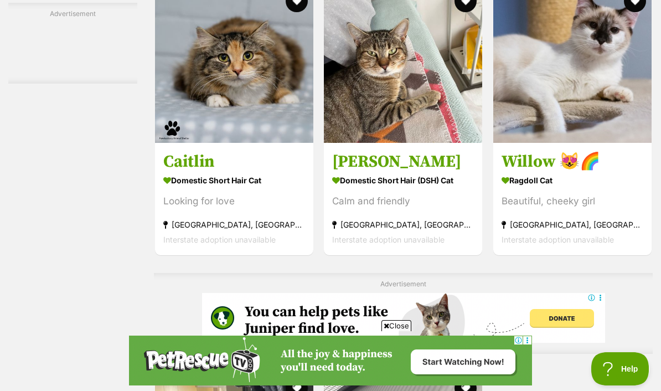
click at [538, 97] on img at bounding box center [572, 64] width 158 height 158
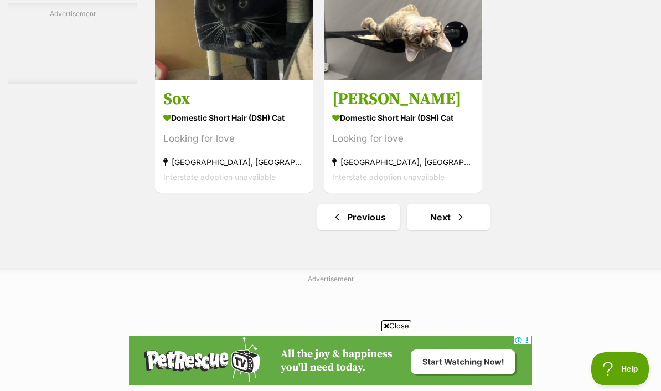
scroll to position [2606, 0]
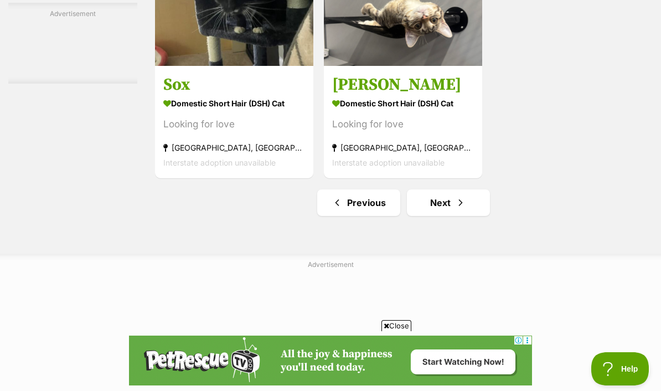
click at [455, 216] on link "Next" at bounding box center [448, 202] width 83 height 27
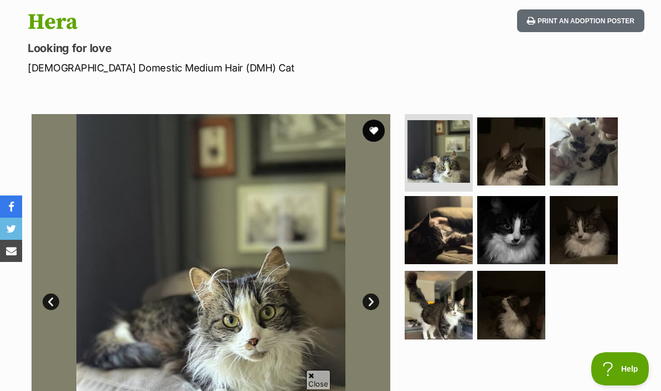
scroll to position [139, 0]
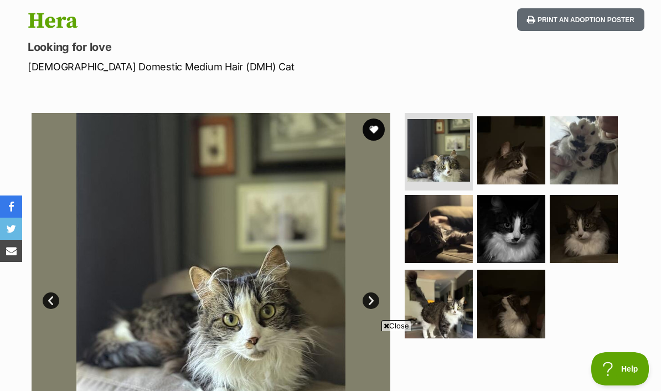
click at [511, 139] on img at bounding box center [511, 150] width 68 height 68
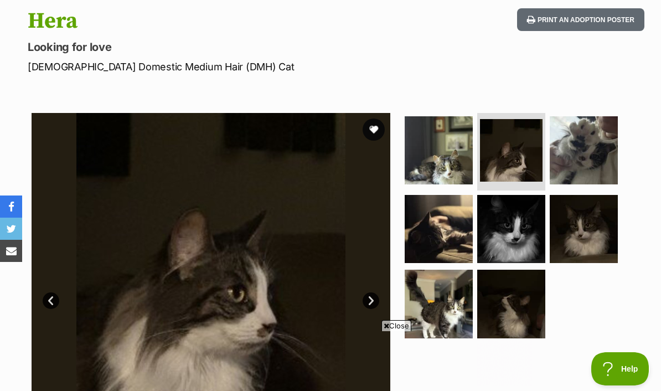
scroll to position [0, 0]
click at [580, 142] on img at bounding box center [583, 150] width 68 height 68
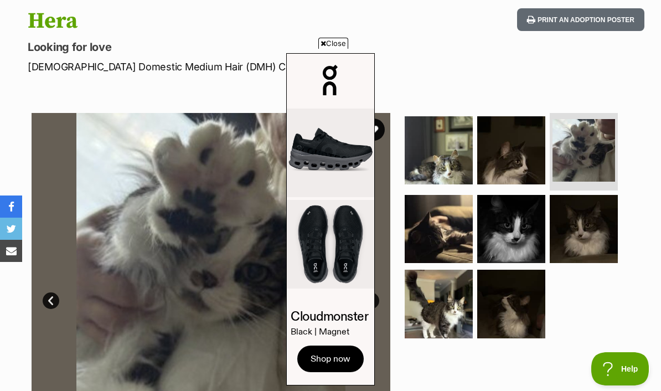
click at [426, 225] on img at bounding box center [438, 229] width 68 height 68
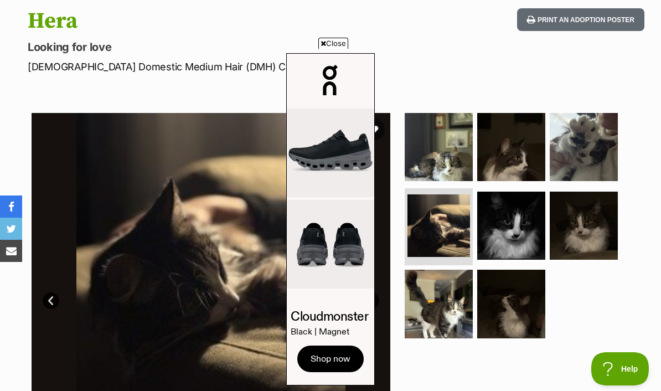
click at [337, 49] on span "Close" at bounding box center [333, 43] width 30 height 11
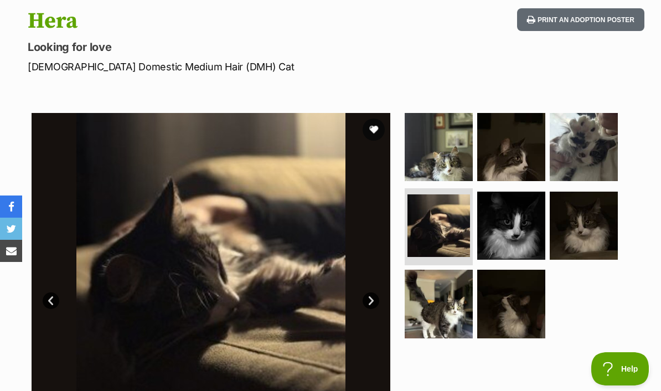
click at [501, 214] on img at bounding box center [511, 225] width 68 height 68
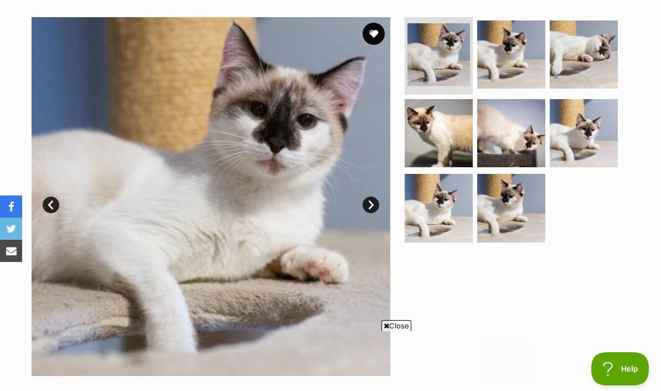
click at [375, 196] on link "Next" at bounding box center [370, 204] width 17 height 17
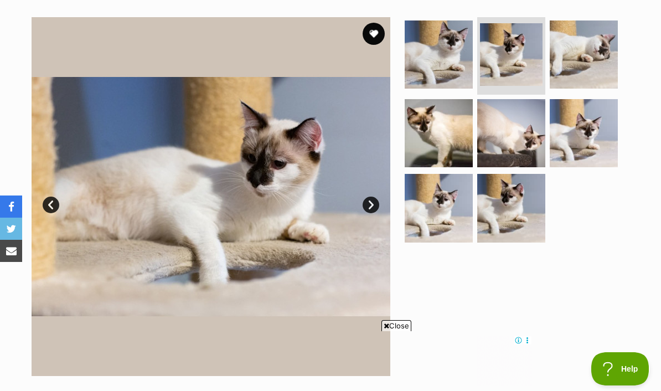
click at [376, 196] on link "Next" at bounding box center [370, 204] width 17 height 17
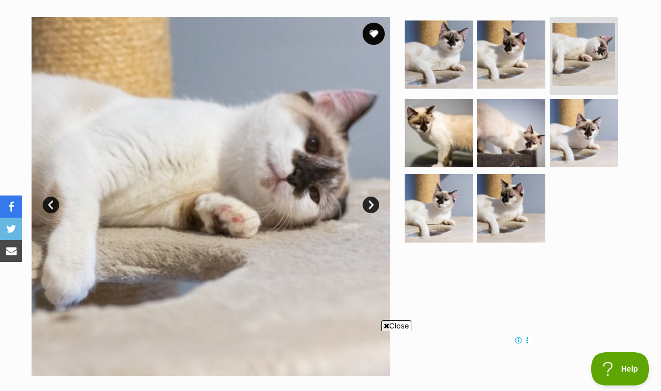
click at [377, 196] on link "Next" at bounding box center [370, 204] width 17 height 17
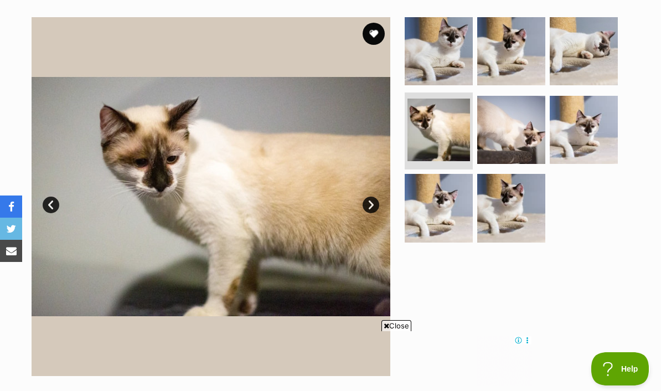
click at [376, 196] on link "Next" at bounding box center [370, 204] width 17 height 17
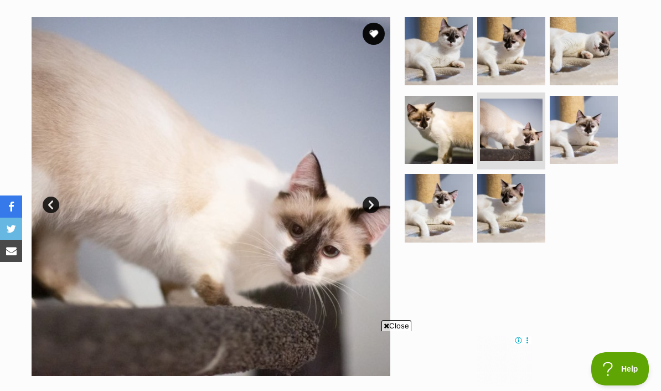
click at [374, 196] on link "Next" at bounding box center [370, 204] width 17 height 17
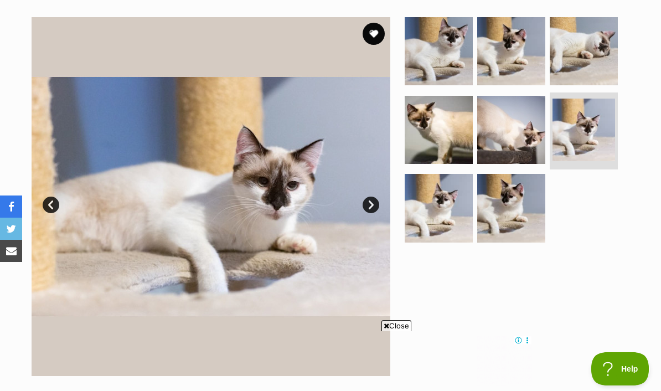
click at [373, 196] on link "Next" at bounding box center [370, 204] width 17 height 17
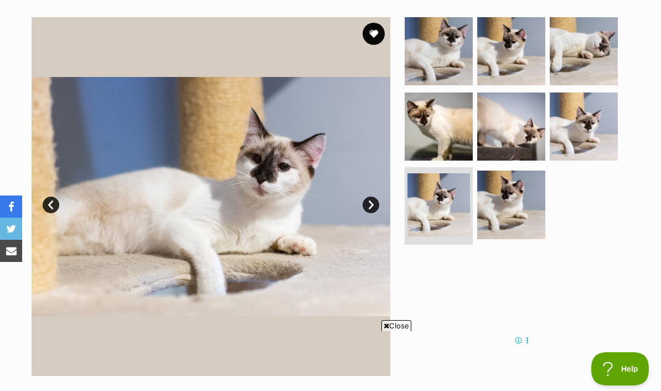
click at [374, 196] on link "Next" at bounding box center [370, 204] width 17 height 17
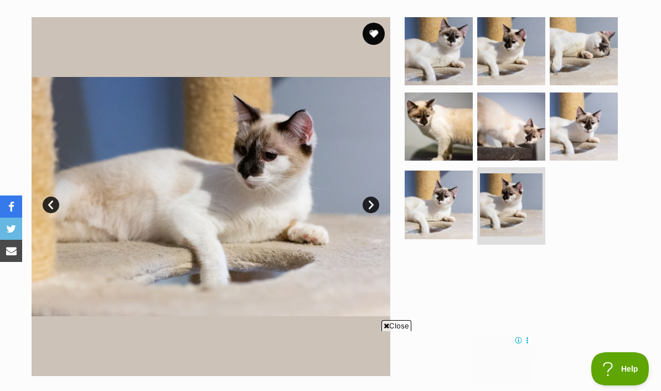
click at [372, 196] on link "Next" at bounding box center [370, 204] width 17 height 17
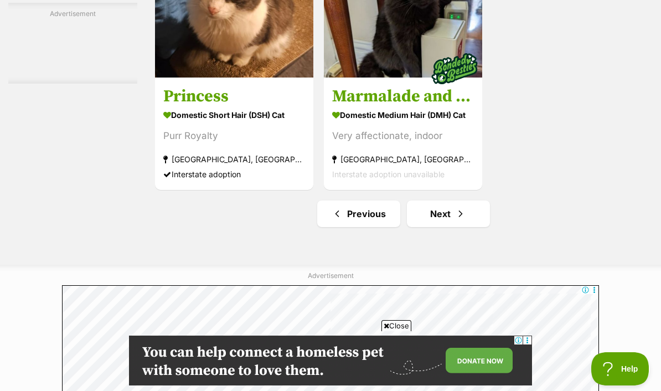
scroll to position [2506, 0]
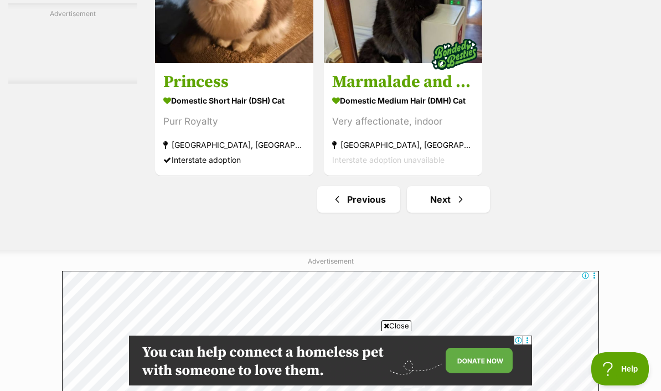
click at [454, 212] on link "Next" at bounding box center [448, 199] width 83 height 27
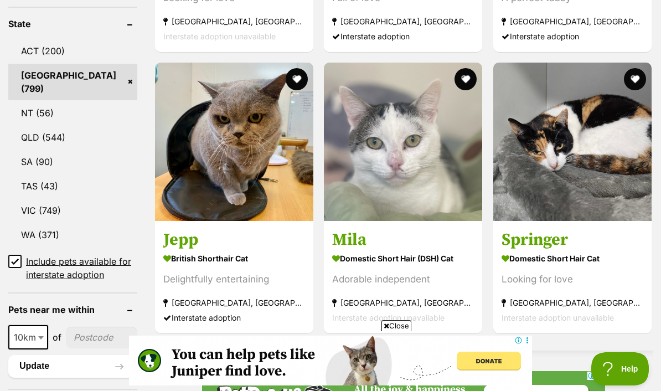
scroll to position [630, 0]
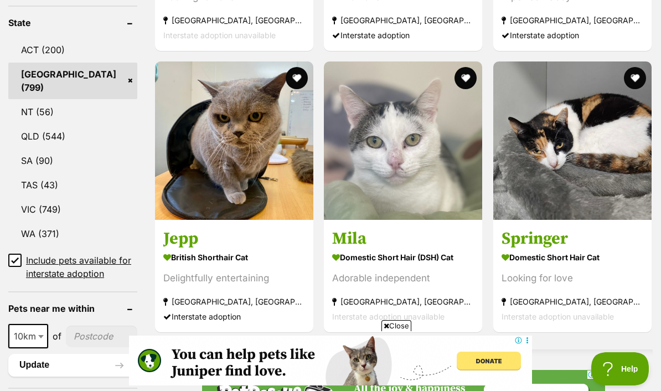
click at [210, 126] on img at bounding box center [234, 140] width 158 height 158
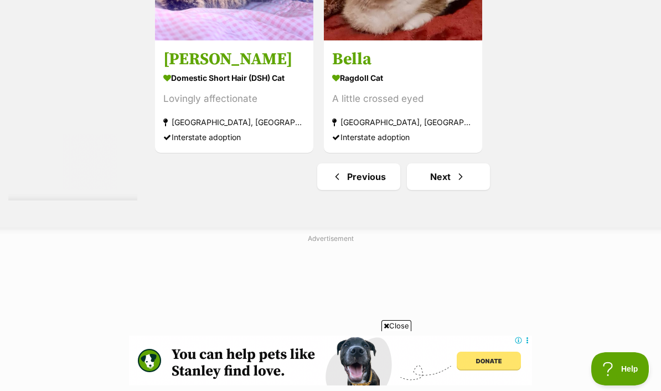
scroll to position [2552, 0]
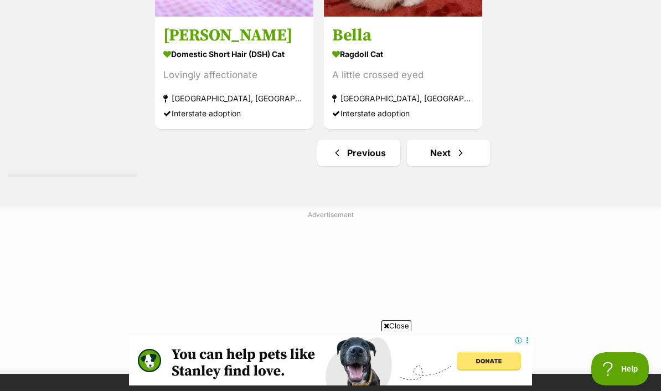
click at [455, 159] on span "Next page" at bounding box center [460, 152] width 11 height 13
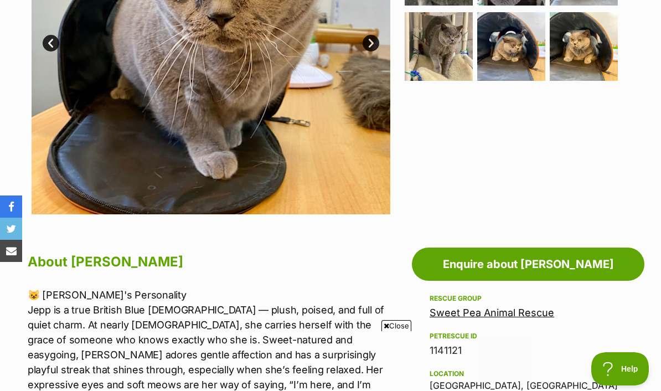
scroll to position [359, 0]
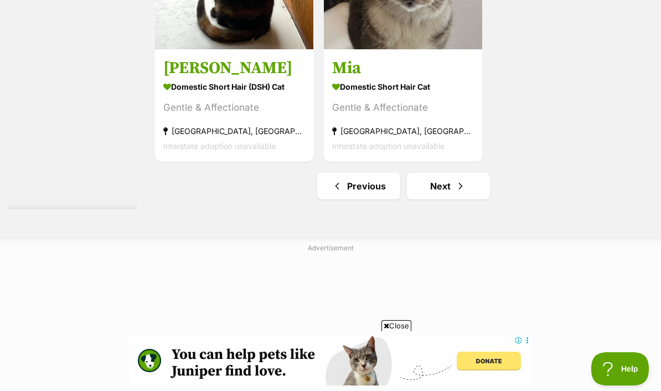
scroll to position [2627, 0]
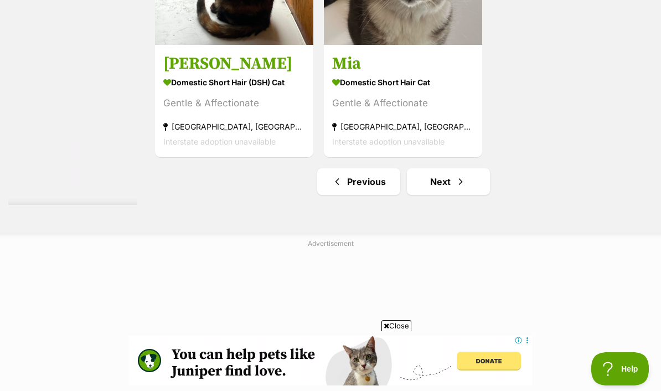
click at [459, 195] on link "Next" at bounding box center [448, 181] width 83 height 27
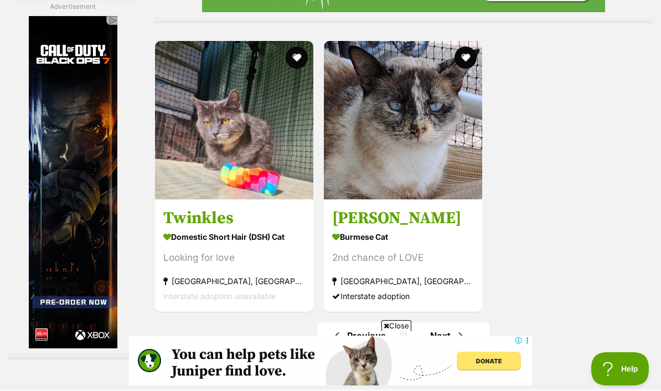
click at [407, 182] on img at bounding box center [403, 120] width 158 height 158
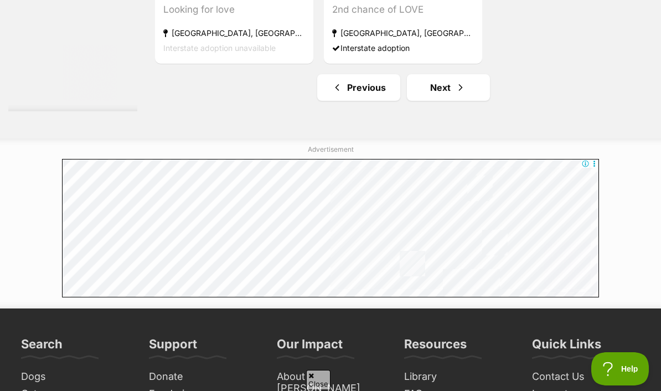
scroll to position [2619, 0]
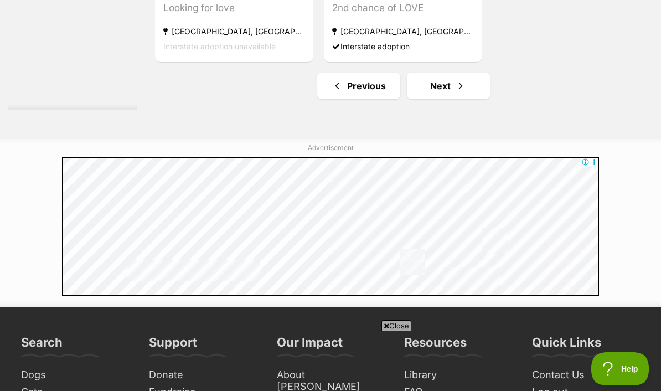
click at [423, 99] on link "Next" at bounding box center [448, 85] width 83 height 27
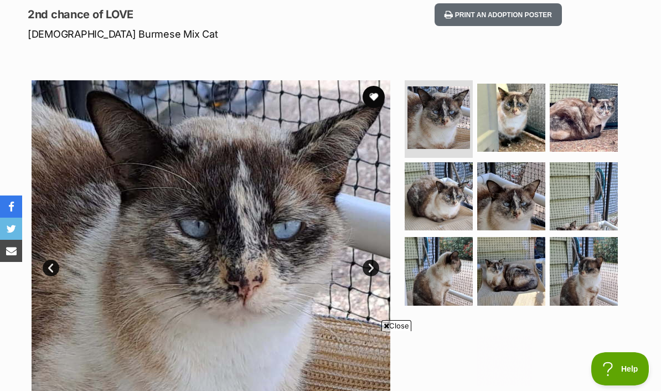
click at [377, 259] on link "Next" at bounding box center [370, 267] width 17 height 17
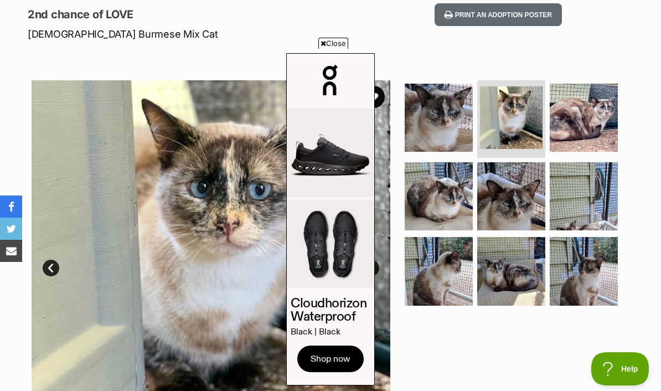
click at [376, 259] on link "Next" at bounding box center [370, 267] width 17 height 17
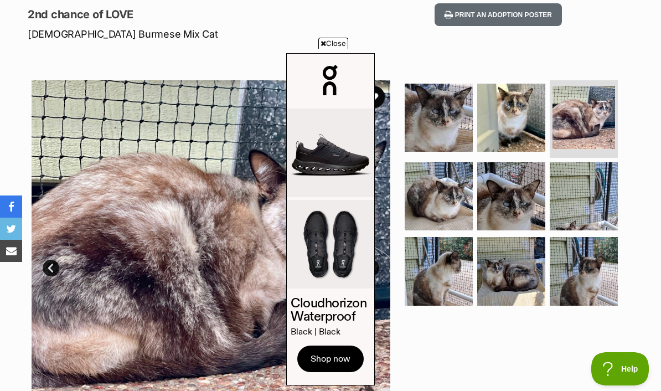
click at [337, 49] on span "Close" at bounding box center [333, 43] width 30 height 11
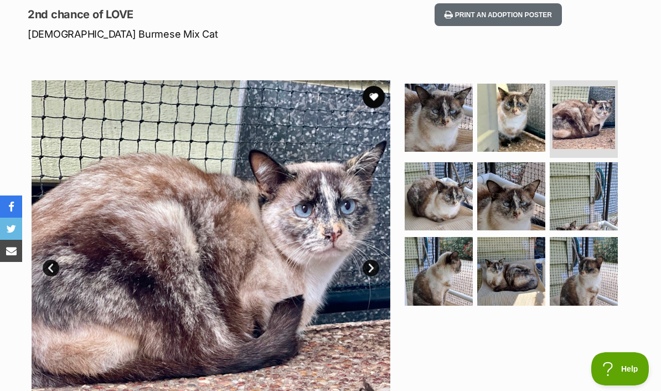
click at [375, 259] on link "Next" at bounding box center [370, 267] width 17 height 17
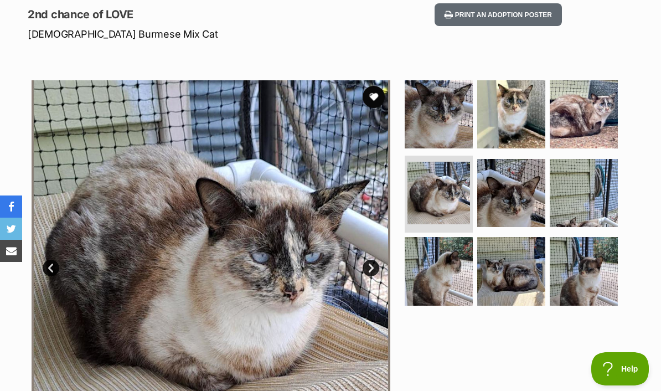
click at [377, 259] on link "Next" at bounding box center [370, 267] width 17 height 17
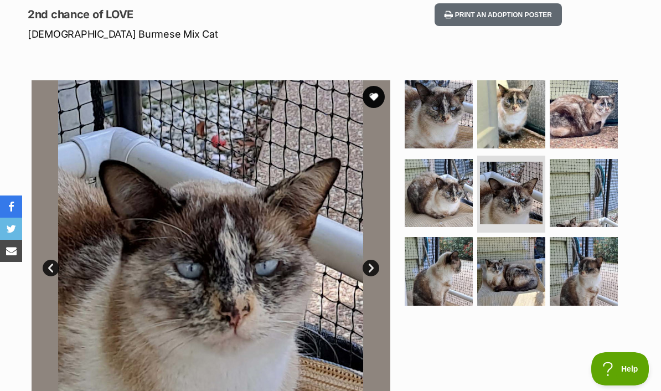
click at [378, 259] on link "Next" at bounding box center [370, 267] width 17 height 17
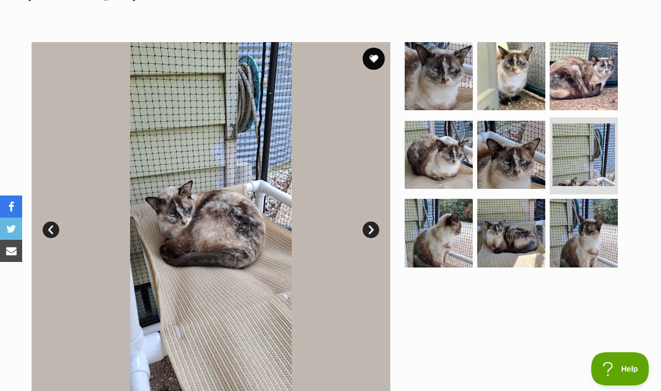
scroll to position [204, 0]
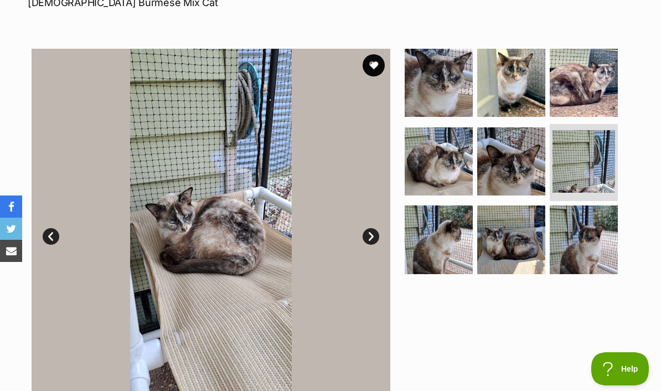
click at [377, 228] on link "Next" at bounding box center [370, 236] width 17 height 17
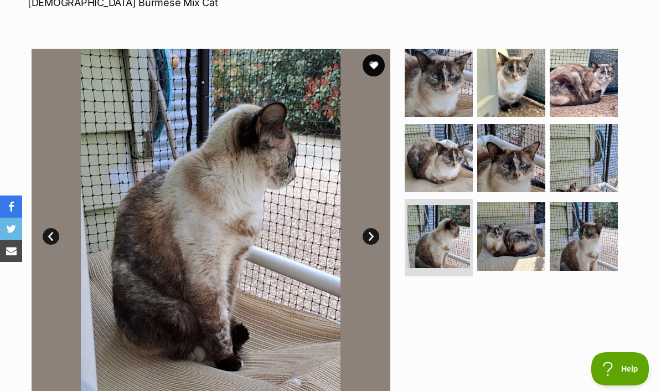
click at [375, 228] on link "Next" at bounding box center [370, 236] width 17 height 17
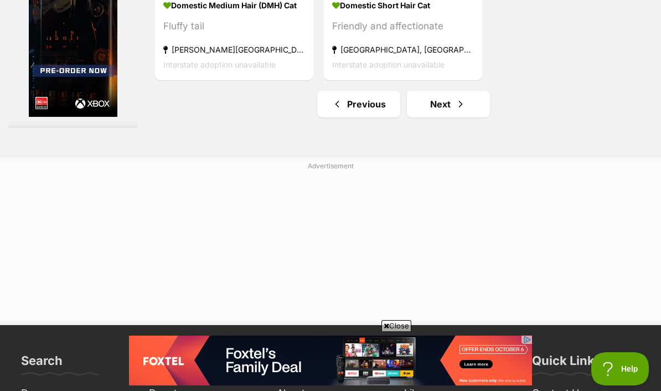
scroll to position [2604, 0]
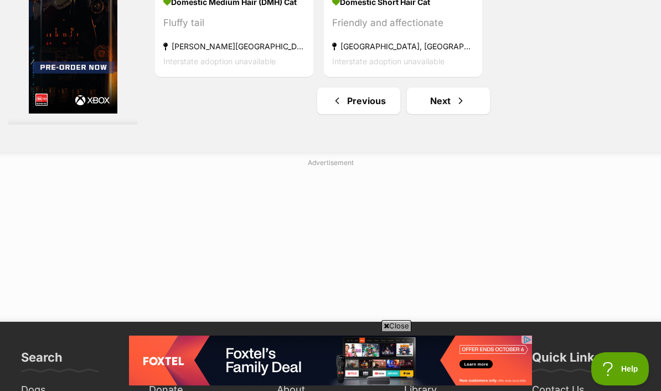
click at [455, 114] on link "Next" at bounding box center [448, 100] width 83 height 27
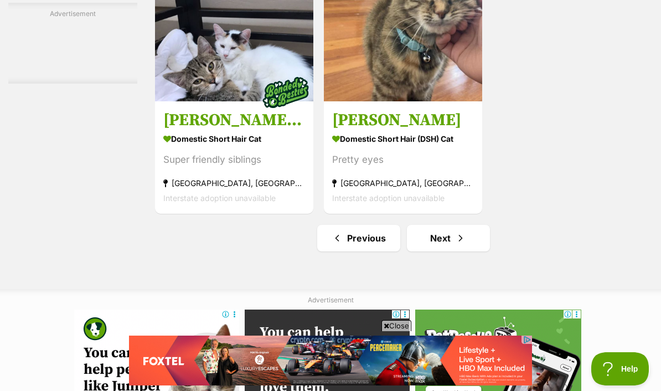
scroll to position [2593, 0]
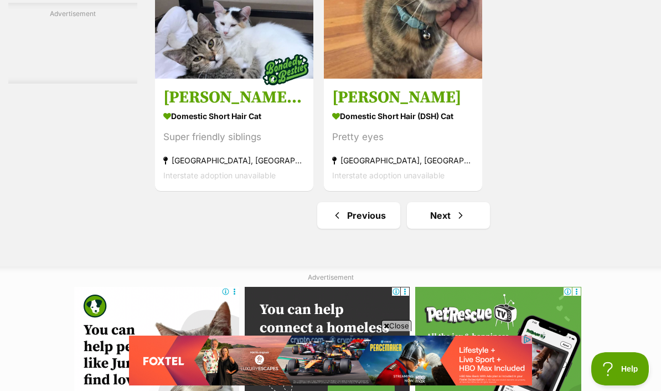
click at [455, 229] on link "Next" at bounding box center [448, 215] width 83 height 27
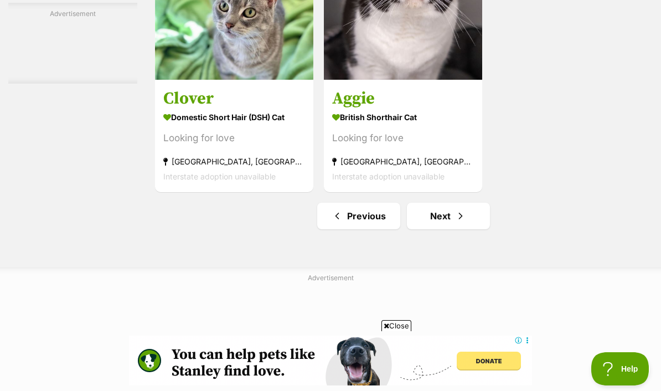
scroll to position [2506, 0]
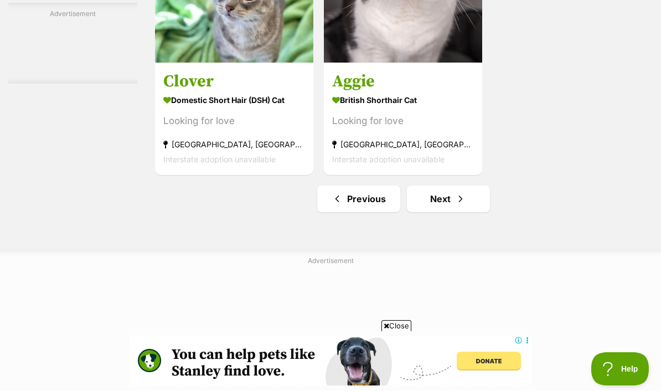
click at [455, 205] on span "Next page" at bounding box center [460, 198] width 11 height 13
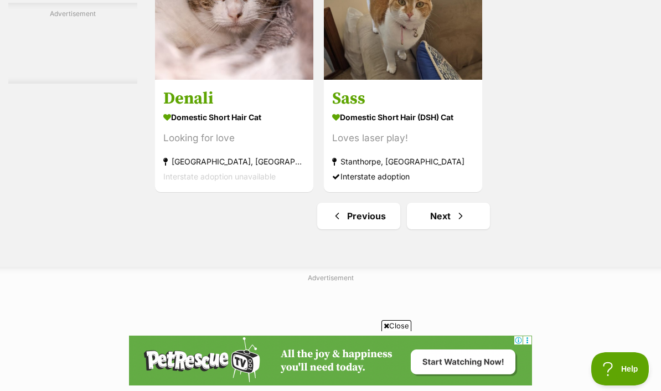
scroll to position [2500, 0]
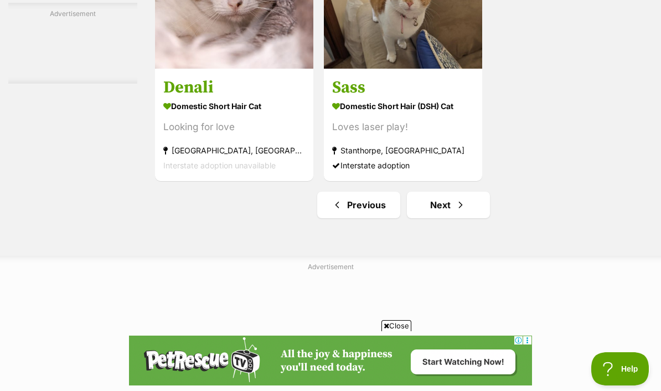
click at [459, 218] on link "Next" at bounding box center [448, 204] width 83 height 27
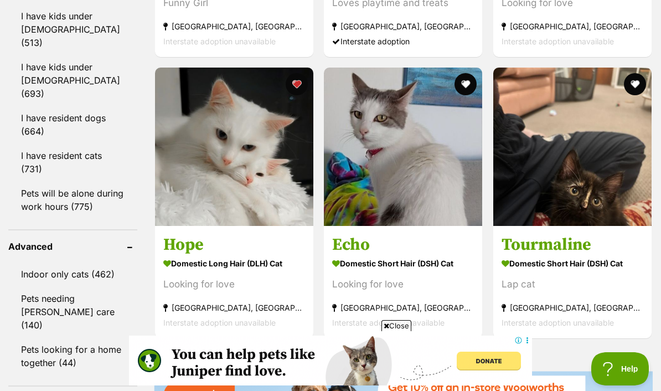
scroll to position [1390, 0]
